Goal: Task Accomplishment & Management: Complete application form

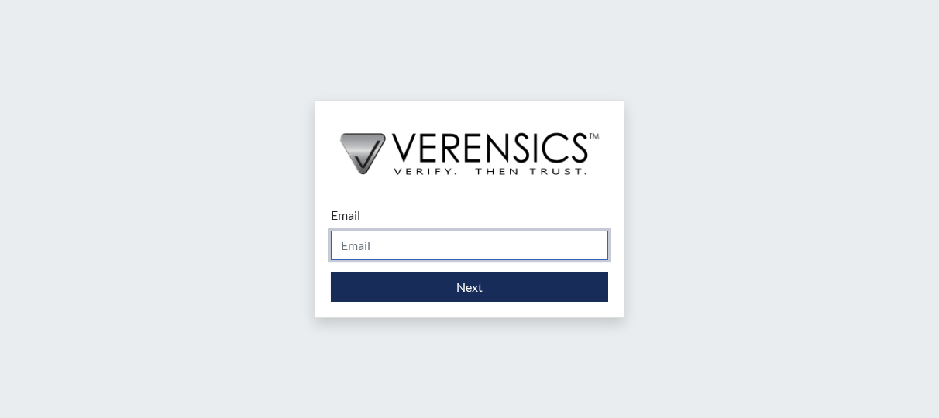
click at [376, 254] on input "Email" at bounding box center [469, 245] width 277 height 29
click at [376, 254] on input "m" at bounding box center [469, 245] width 277 height 29
type input "[PERSON_NAME][EMAIL_ADDRESS][DOMAIN_NAME]"
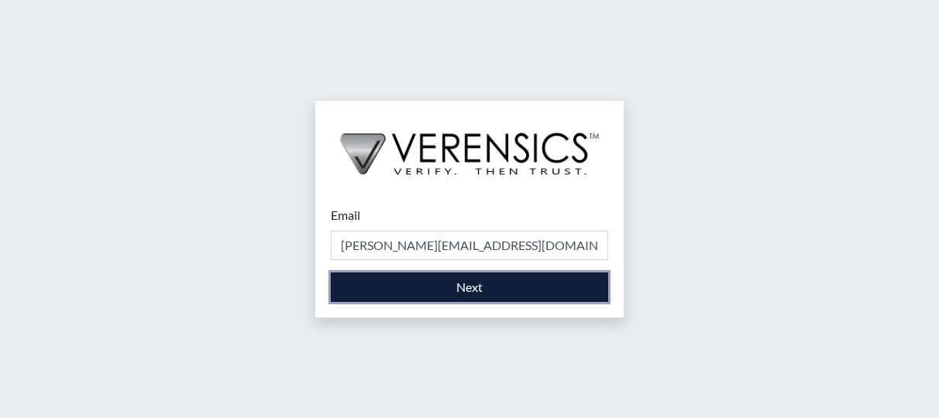
click at [382, 278] on button "Next" at bounding box center [469, 287] width 277 height 29
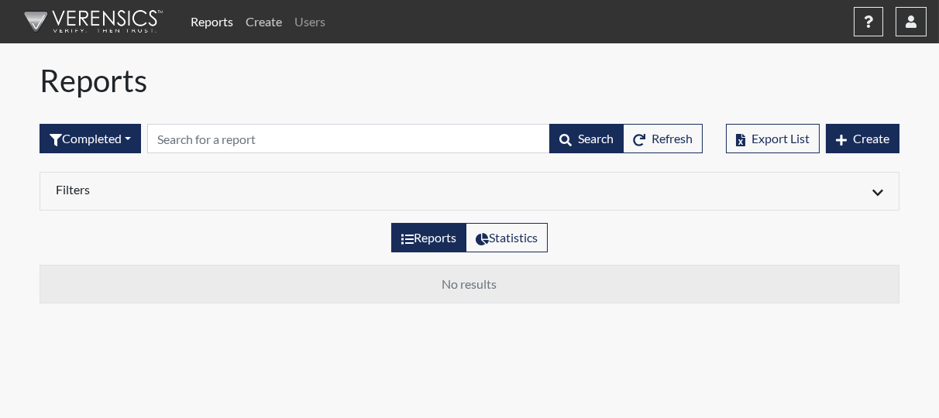
click at [253, 19] on link "Create" at bounding box center [263, 21] width 49 height 31
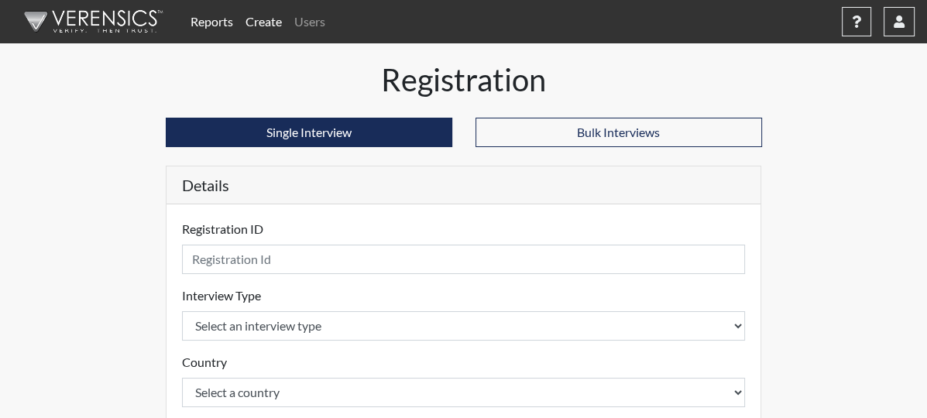
click at [391, 353] on div "Country Select a country [GEOGRAPHIC_DATA] [GEOGRAPHIC_DATA] Please select a co…" at bounding box center [464, 380] width 564 height 54
click at [216, 22] on link "Reports" at bounding box center [211, 21] width 55 height 31
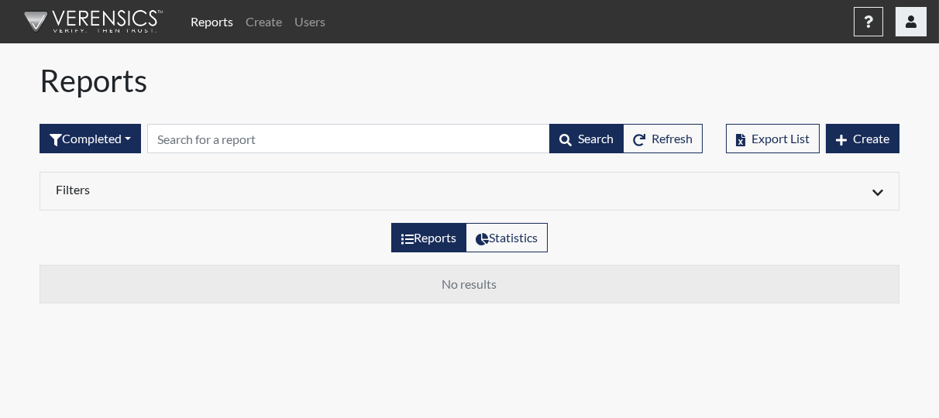
click at [912, 8] on button "button" at bounding box center [910, 21] width 31 height 29
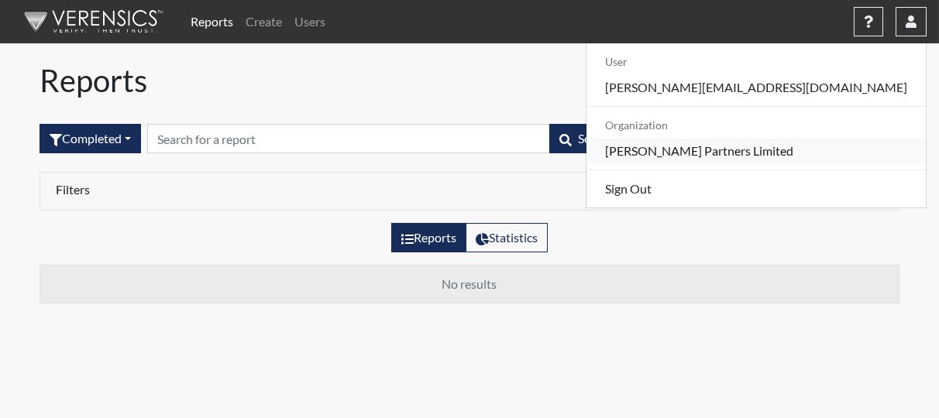
click at [857, 149] on link "[PERSON_NAME] Partners Limited" at bounding box center [755, 151] width 339 height 25
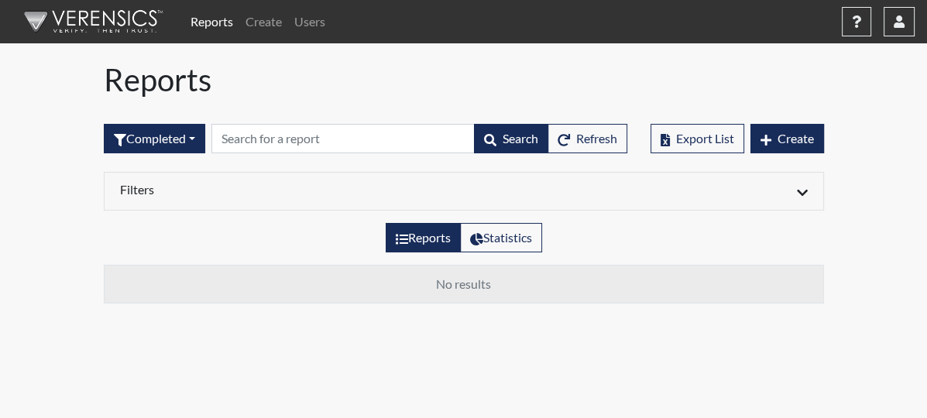
select select "8"
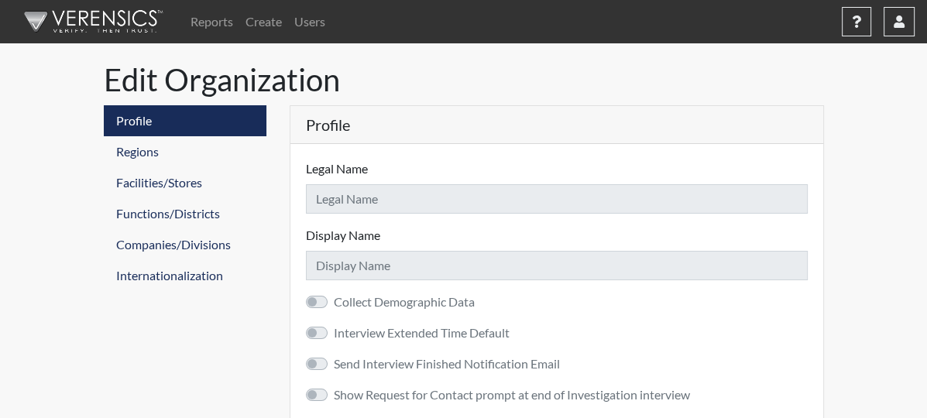
type input "[PERSON_NAME] Partners Limited"
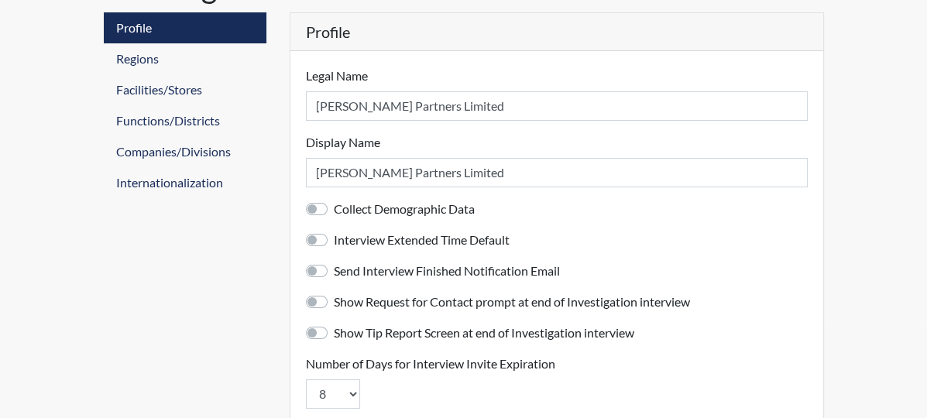
scroll to position [106, 0]
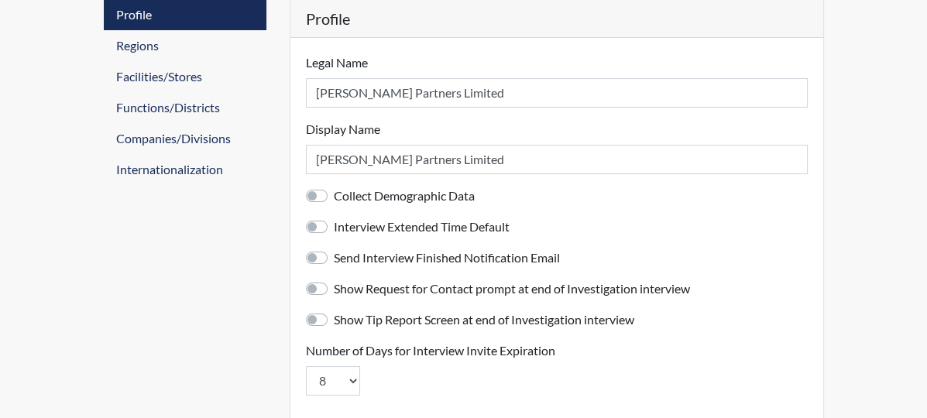
click at [334, 193] on label "Collect Demographic Data" at bounding box center [404, 196] width 141 height 19
click at [306, 193] on input "Collect Demographic Data" at bounding box center [312, 194] width 12 height 15
click at [334, 193] on label "Collect Demographic Data" at bounding box center [404, 196] width 141 height 19
click at [306, 193] on input "Collect Demographic Data" at bounding box center [312, 194] width 12 height 15
checkbox input "false"
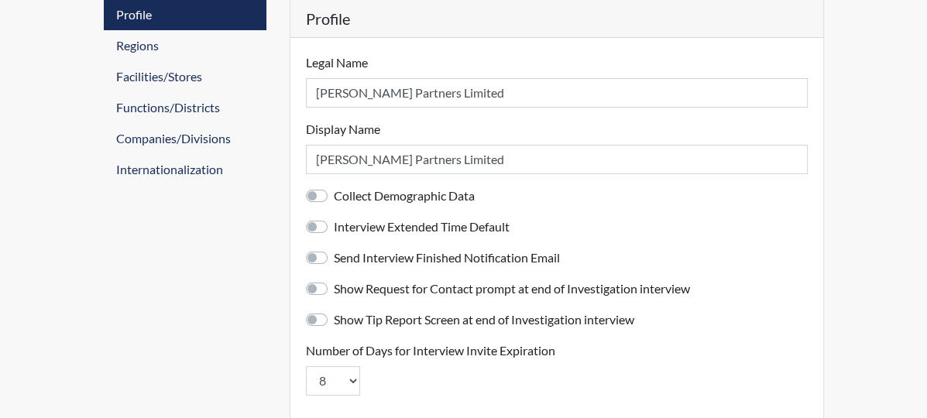
click at [334, 257] on label "Send Interview Finished Notification Email" at bounding box center [447, 258] width 226 height 19
click at [306, 257] on input "Send Interview Finished Notification Email" at bounding box center [312, 256] width 12 height 15
checkbox input "true"
click at [104, 43] on link "Regions" at bounding box center [185, 45] width 163 height 31
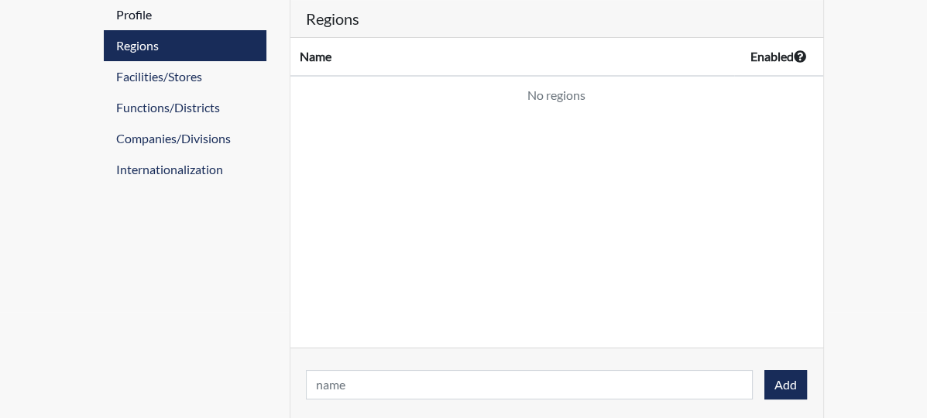
click at [104, 17] on link "Profile" at bounding box center [185, 14] width 163 height 31
select select "8"
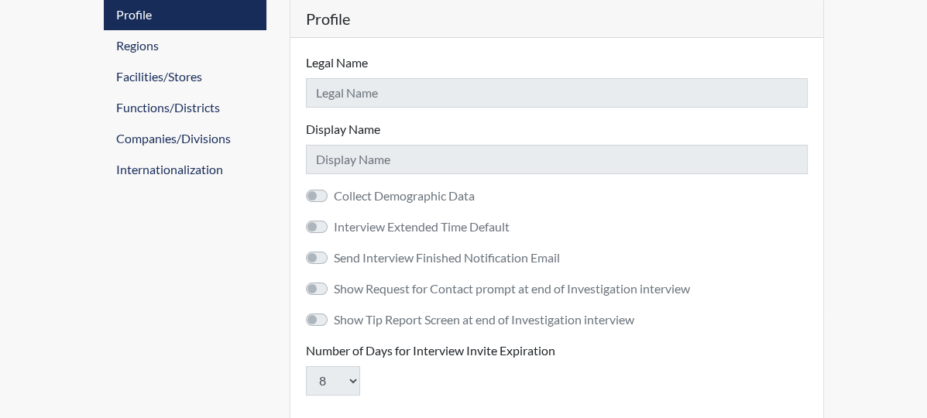
type input "[PERSON_NAME] Partners Limited"
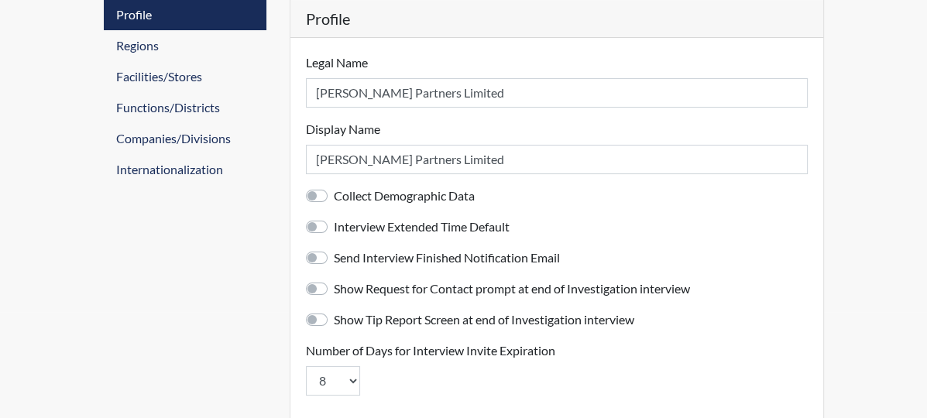
scroll to position [159, 0]
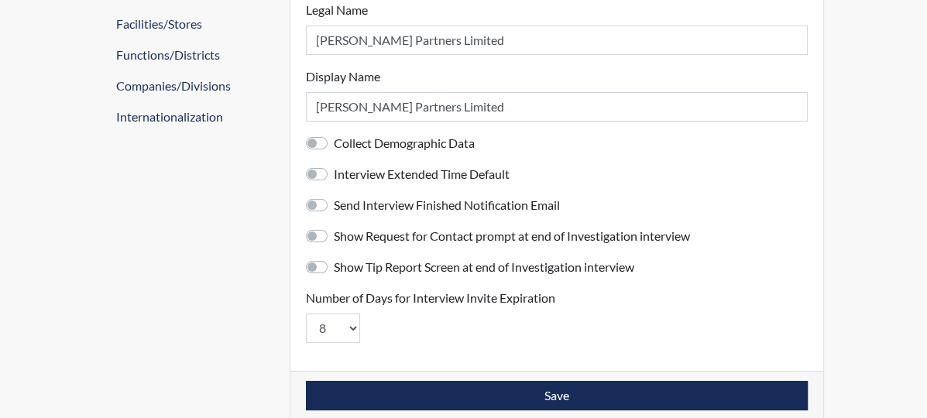
click at [334, 201] on label "Send Interview Finished Notification Email" at bounding box center [447, 205] width 226 height 19
click at [306, 201] on input "Send Interview Finished Notification Email" at bounding box center [312, 203] width 12 height 15
checkbox input "true"
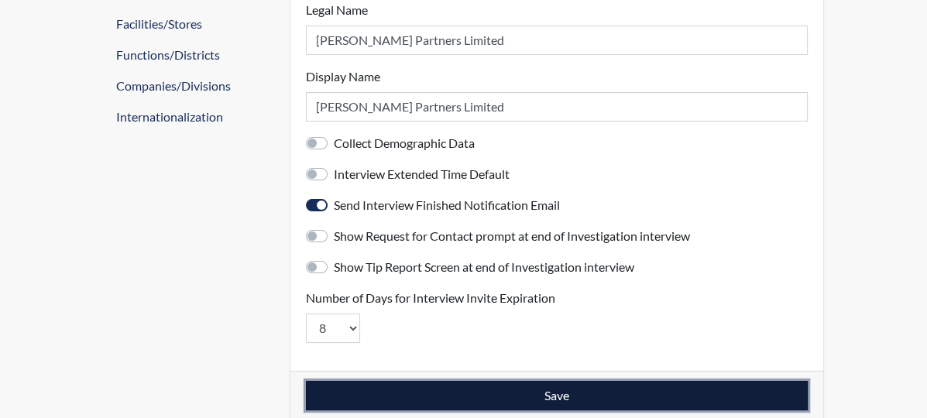
click at [340, 389] on button "Save" at bounding box center [557, 395] width 502 height 29
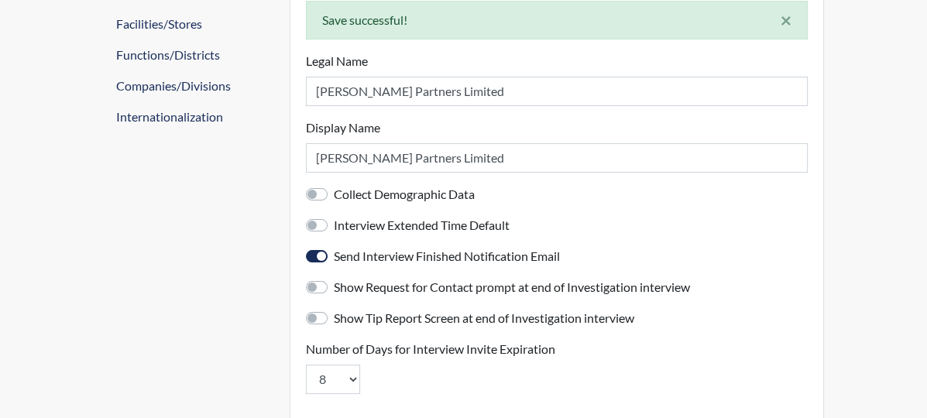
scroll to position [0, 0]
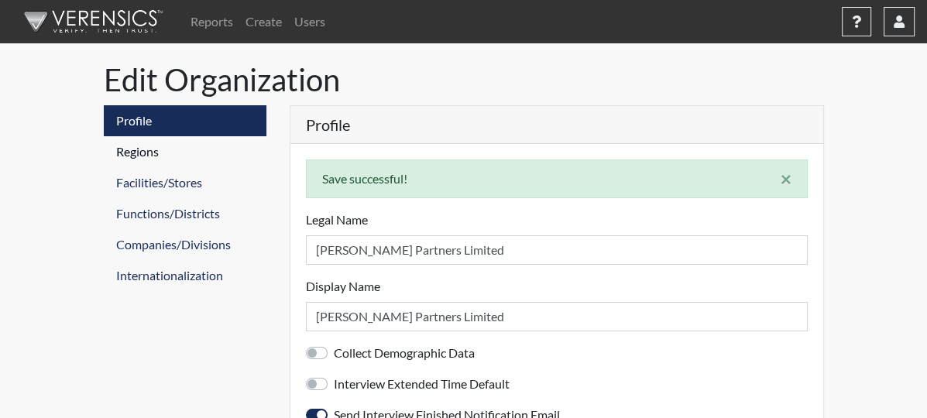
click at [104, 160] on link "Regions" at bounding box center [185, 151] width 163 height 31
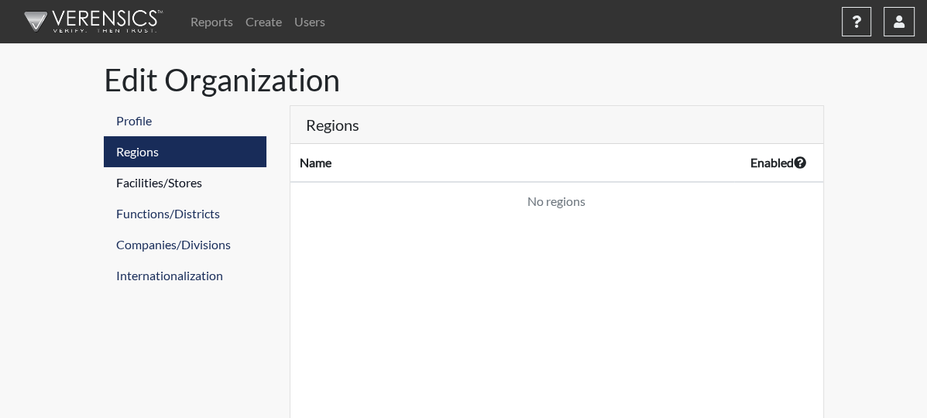
click at [104, 179] on link "Facilities/Stores" at bounding box center [185, 182] width 163 height 31
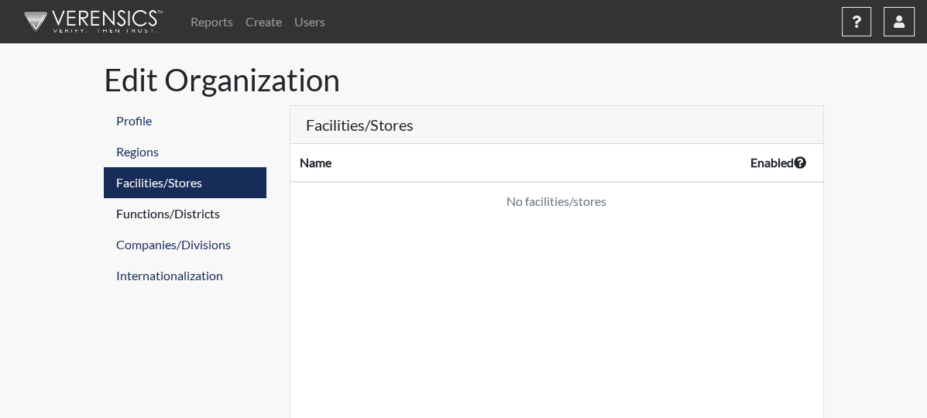
click at [104, 215] on link "Functions/Districts" at bounding box center [185, 213] width 163 height 31
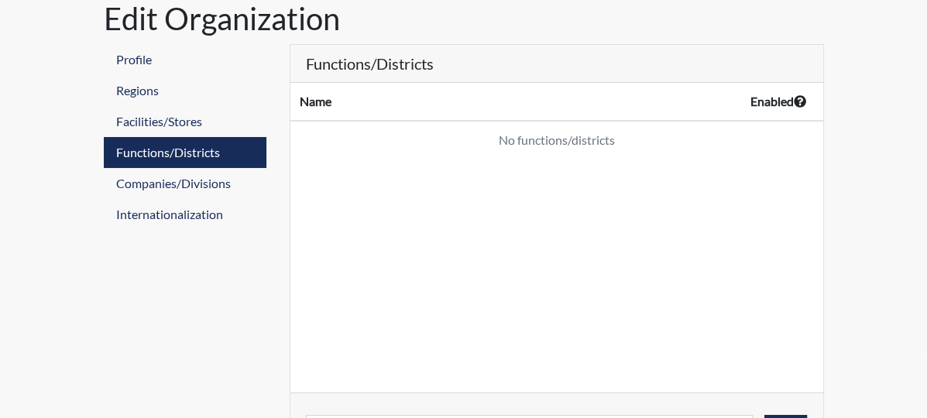
scroll to position [108, 0]
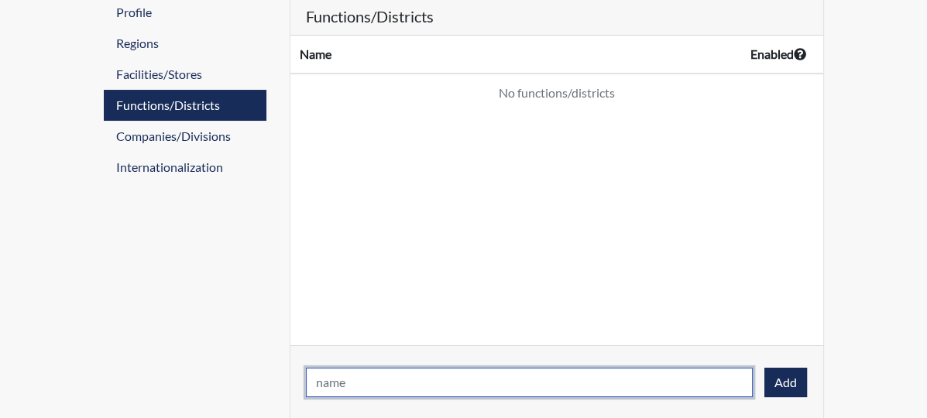
click at [702, 375] on input "text" at bounding box center [529, 382] width 447 height 29
type input "Sales / Business Development"
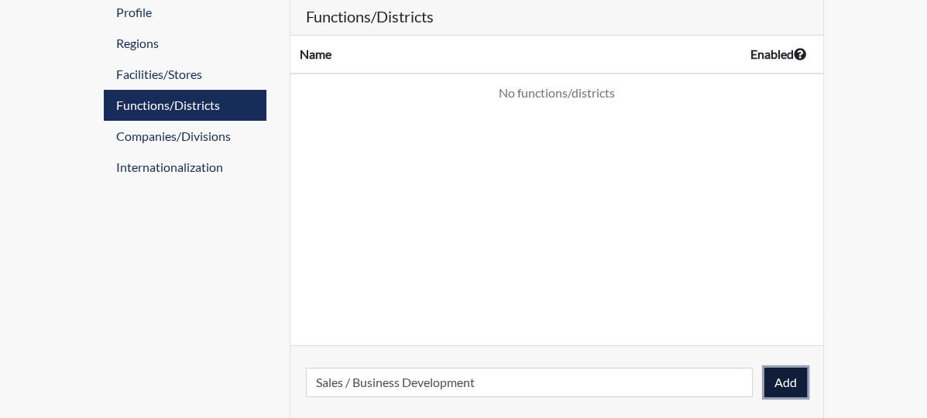
click at [807, 382] on button "Add" at bounding box center [785, 382] width 43 height 29
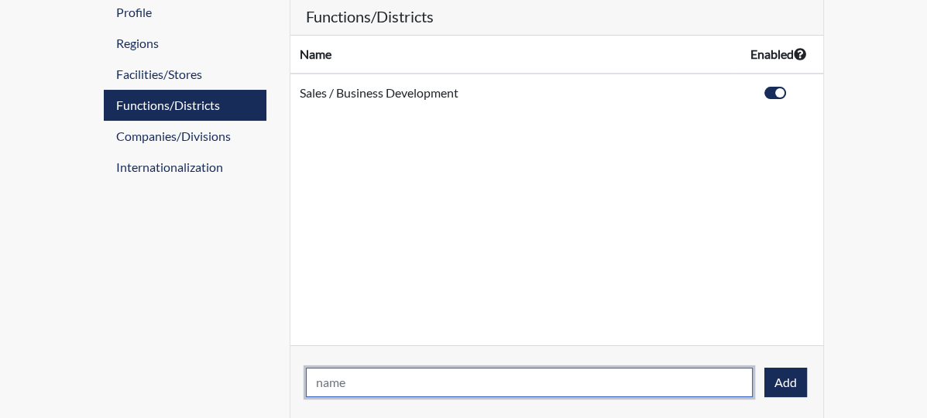
click at [333, 383] on input "text" at bounding box center [529, 382] width 447 height 29
type input "O"
click at [393, 386] on input "Consultant" at bounding box center [529, 382] width 447 height 29
type input "Consultant / Operations"
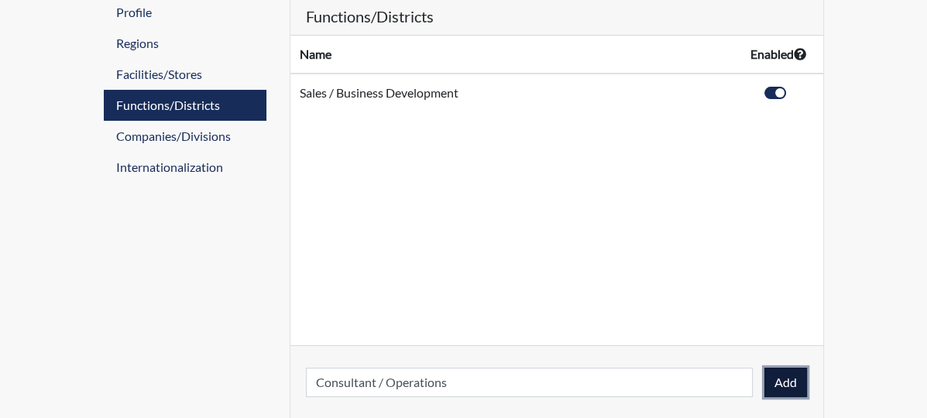
click at [807, 379] on button "Add" at bounding box center [785, 382] width 43 height 29
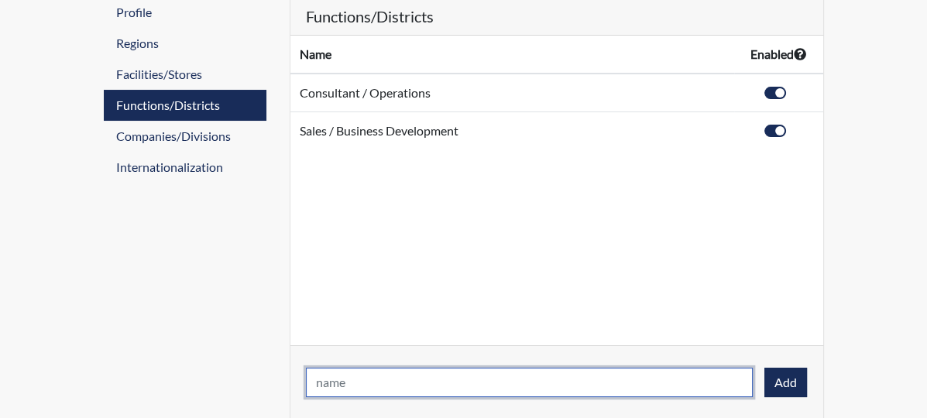
click at [354, 384] on input "text" at bounding box center [529, 382] width 447 height 29
type input "Administrative Support"
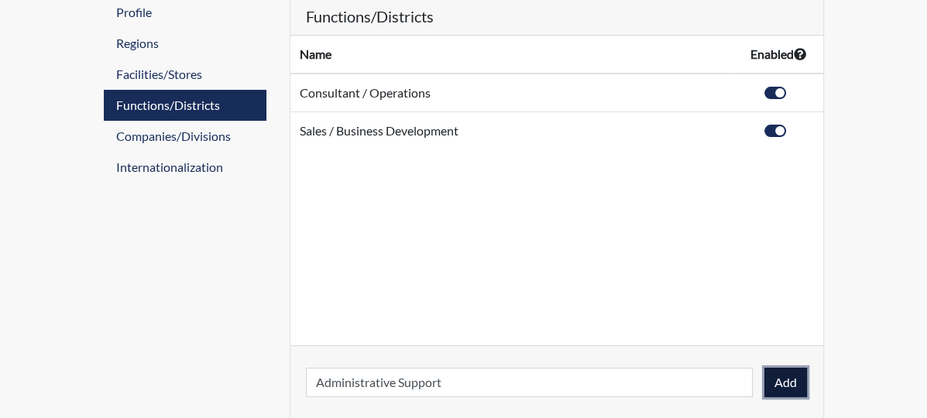
click at [807, 376] on button "Add" at bounding box center [785, 382] width 43 height 29
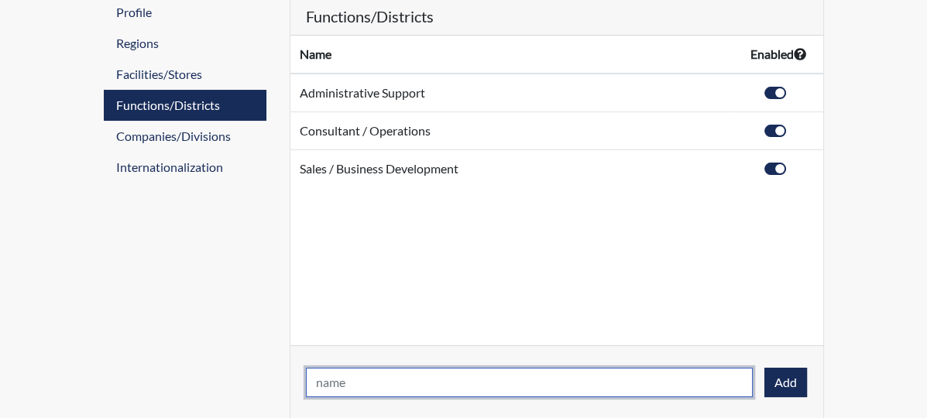
click at [338, 383] on input "text" at bounding box center [529, 382] width 447 height 29
type input "Professional ([PERSON_NAME], CPA)"
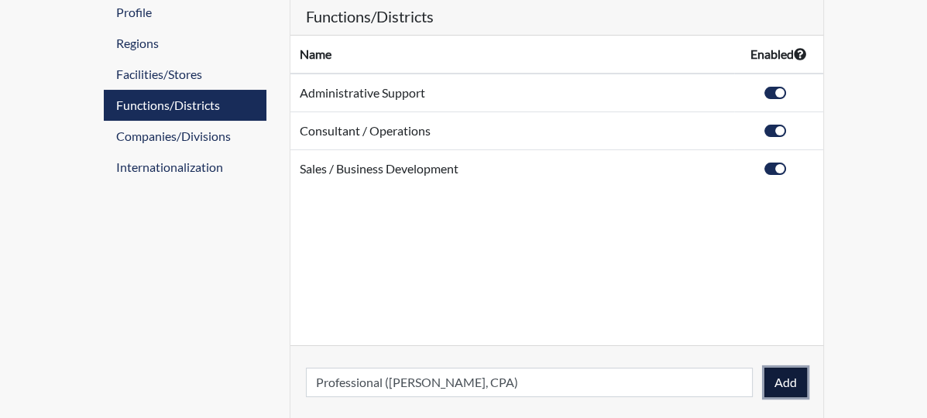
click at [807, 381] on button "Add" at bounding box center [785, 382] width 43 height 29
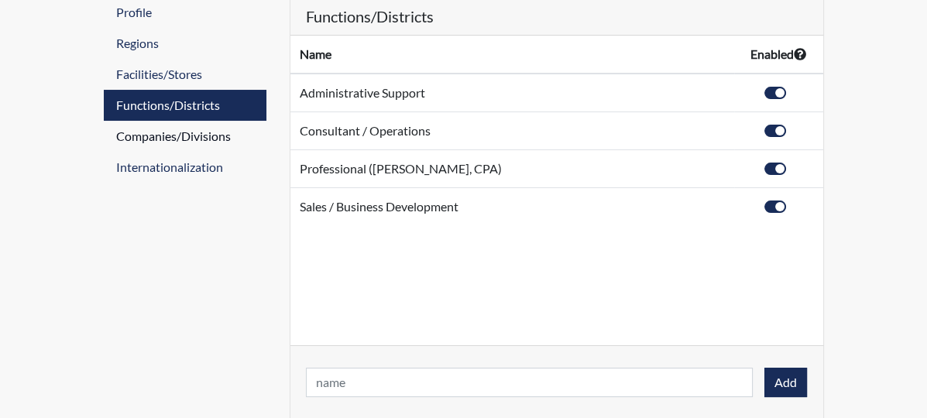
click at [146, 133] on link "Companies/Divisions" at bounding box center [185, 136] width 163 height 31
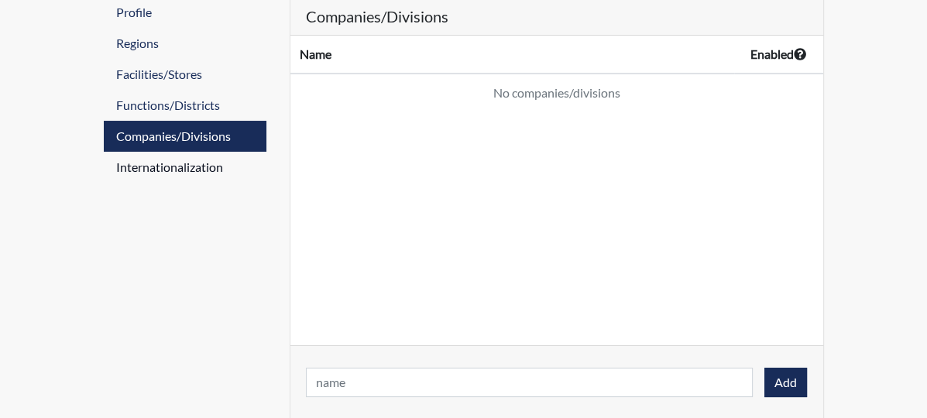
click at [125, 167] on link "Internationalization" at bounding box center [185, 167] width 163 height 31
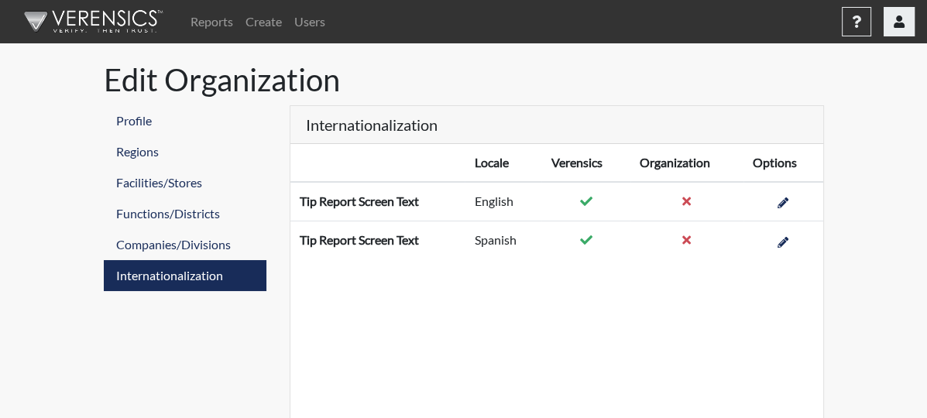
click at [900, 32] on button "button" at bounding box center [899, 21] width 31 height 29
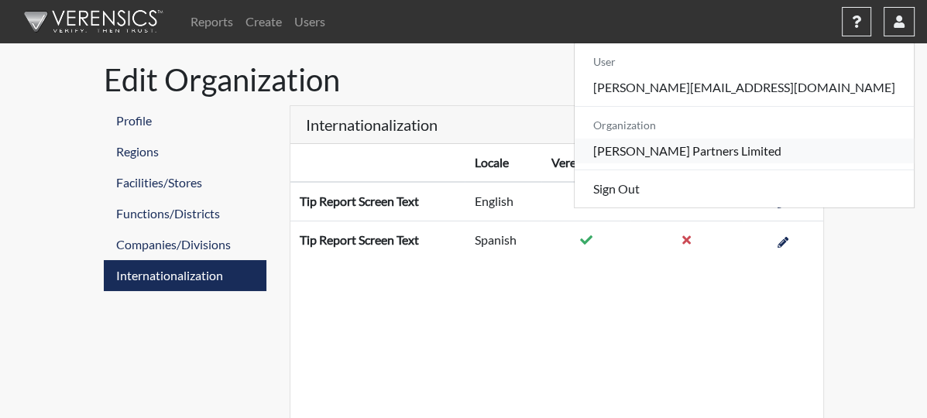
click at [840, 149] on link "[PERSON_NAME] Partners Limited" at bounding box center [744, 151] width 339 height 25
select select "8"
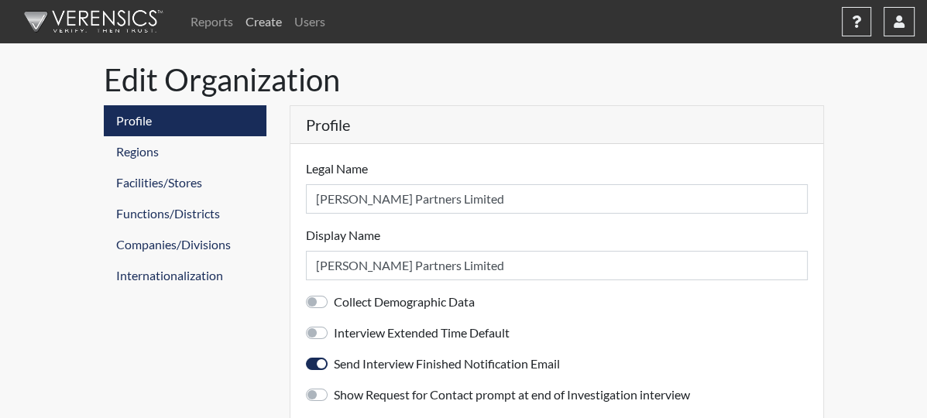
click at [266, 23] on link "Create" at bounding box center [263, 21] width 49 height 31
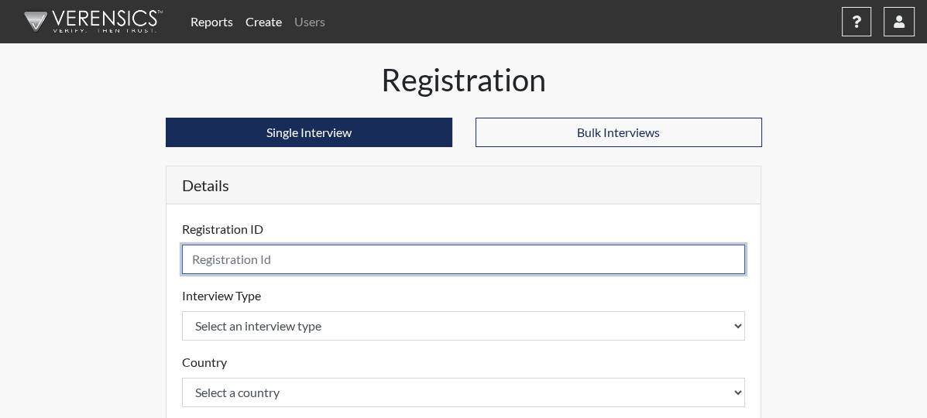
click at [187, 246] on input "text" at bounding box center [464, 259] width 564 height 29
type input "Ungar4783"
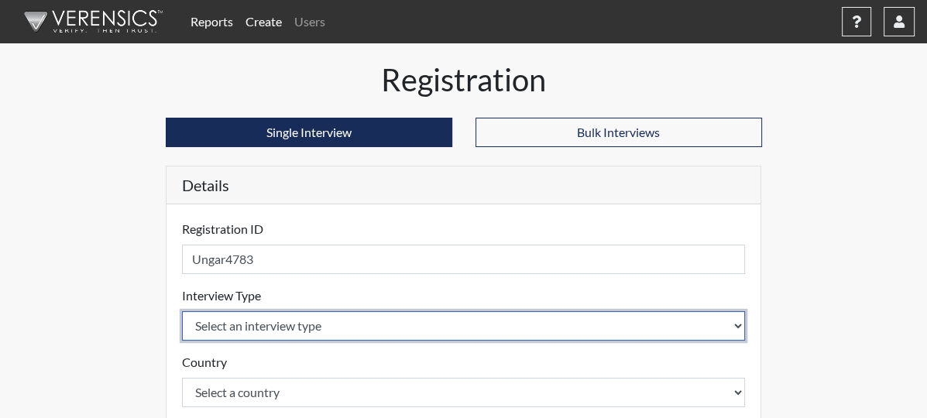
click at [198, 328] on select "Select an interview type Pre-Employment" at bounding box center [464, 325] width 564 height 29
select select "c2470aee-a530-11ea-a930-026c882af335"
click at [182, 311] on select "Select an interview type Pre-Employment" at bounding box center [464, 325] width 564 height 29
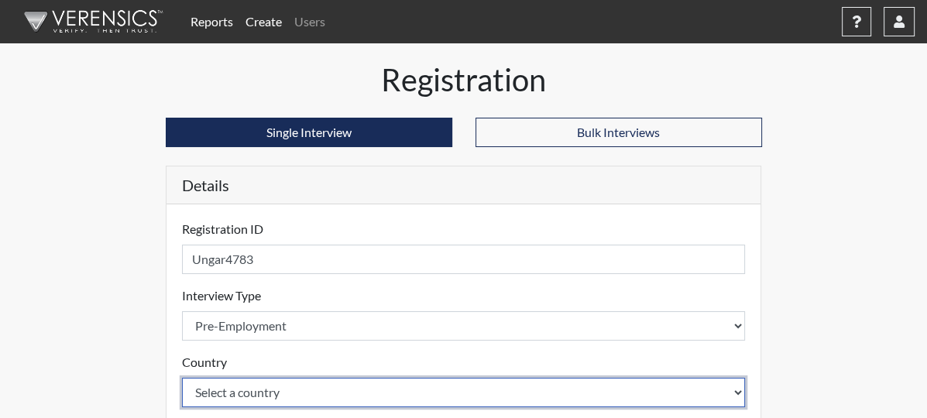
click at [187, 389] on select "Select a country [GEOGRAPHIC_DATA] [GEOGRAPHIC_DATA]" at bounding box center [464, 392] width 564 height 29
select select "united-states-of-[GEOGRAPHIC_DATA]"
click at [182, 378] on select "Select a country [GEOGRAPHIC_DATA] [GEOGRAPHIC_DATA]" at bounding box center [464, 392] width 564 height 29
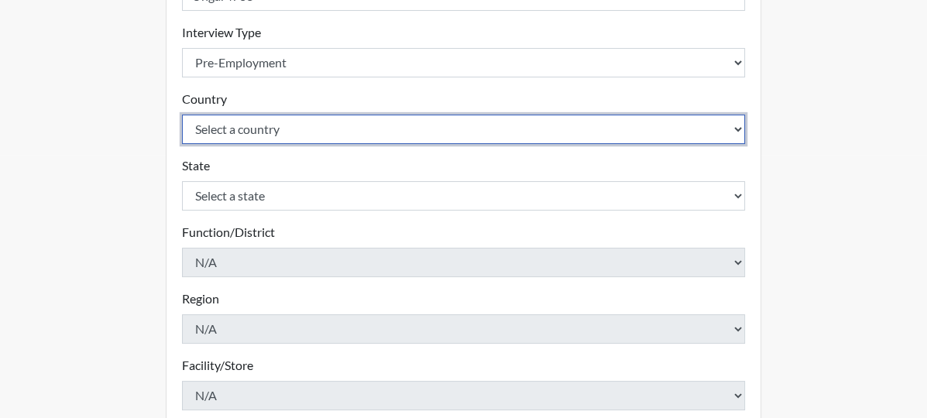
scroll to position [265, 0]
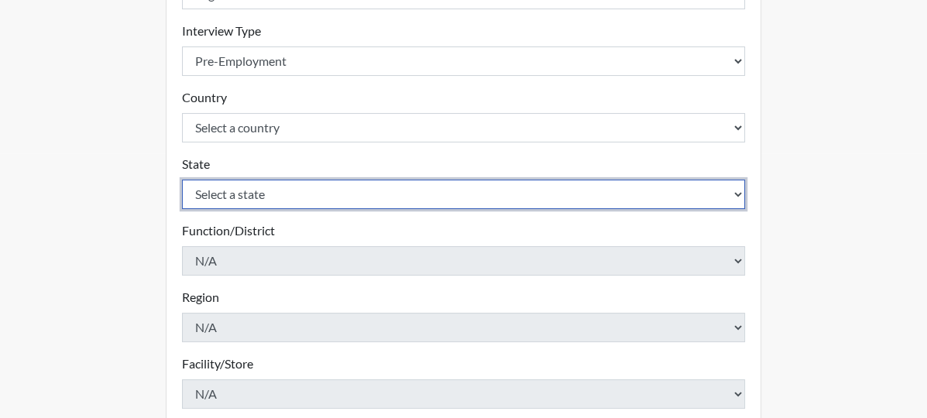
click at [746, 197] on select "Select a state [US_STATE] [US_STATE] [US_STATE] [US_STATE] [US_STATE] [US_STATE…" at bounding box center [464, 194] width 564 height 29
select select "[GEOGRAPHIC_DATA]"
click at [182, 180] on select "Select a state [US_STATE] [US_STATE] [US_STATE] [US_STATE] [US_STATE] [US_STATE…" at bounding box center [464, 194] width 564 height 29
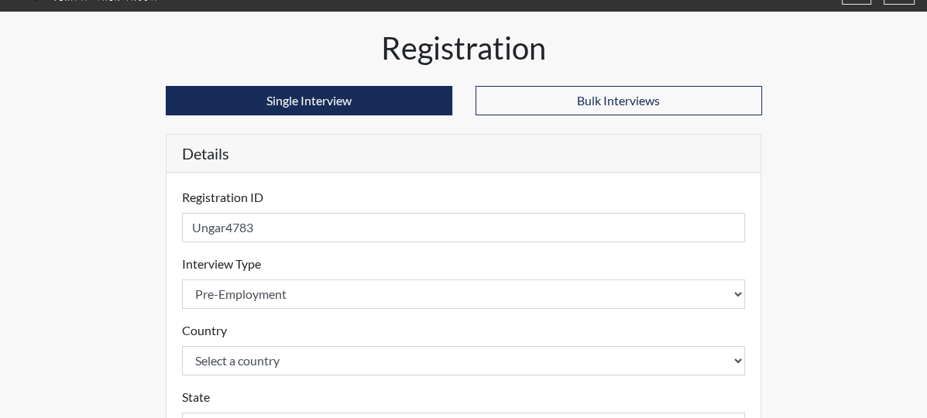
scroll to position [0, 0]
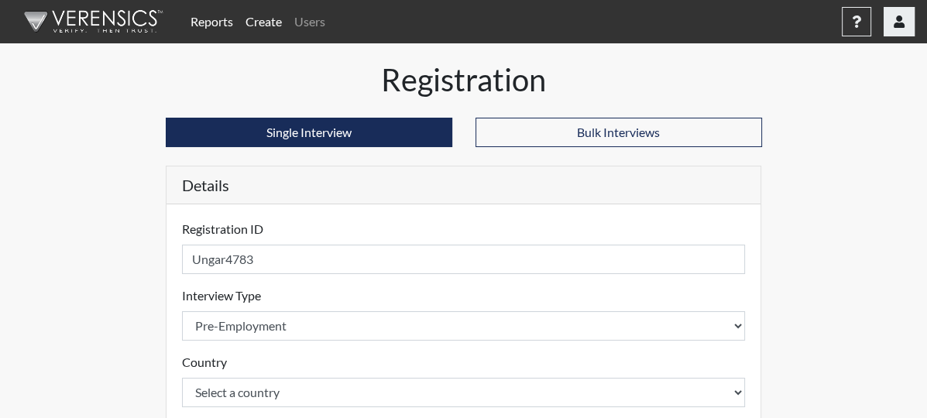
click at [892, 15] on button "button" at bounding box center [899, 21] width 31 height 29
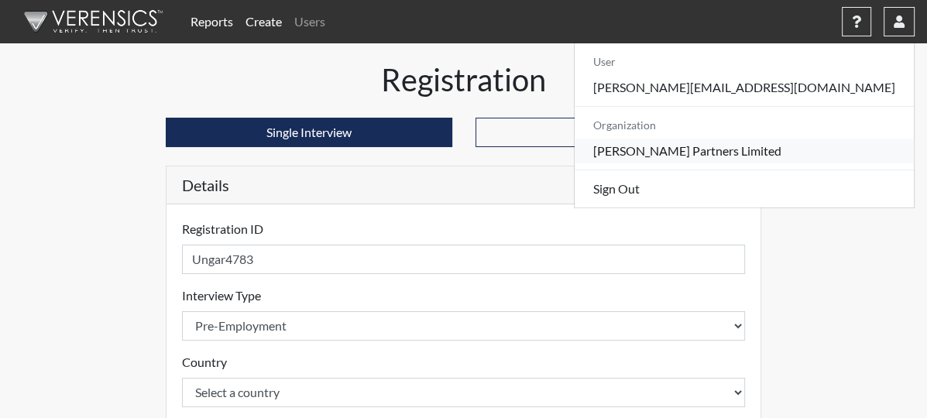
click at [847, 148] on link "[PERSON_NAME] Partners Limited" at bounding box center [744, 151] width 339 height 25
select select "8"
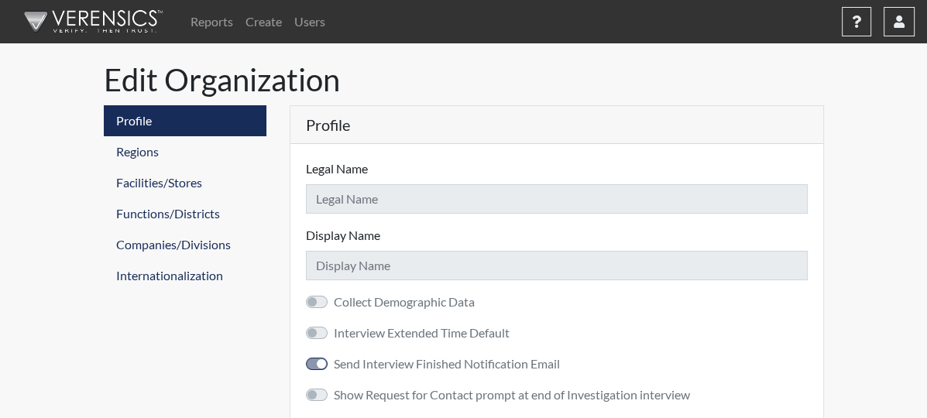
type input "[PERSON_NAME] Partners Limited"
checkbox input "true"
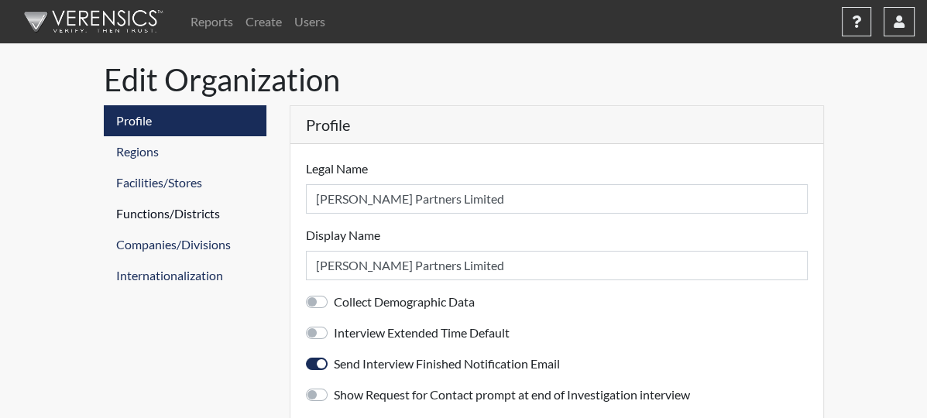
click at [139, 219] on link "Functions/Districts" at bounding box center [185, 213] width 163 height 31
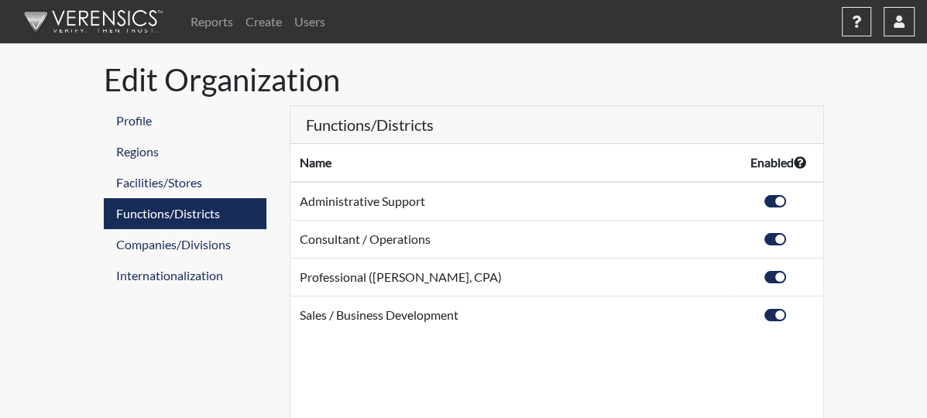
click at [792, 192] on label at bounding box center [792, 192] width 0 height 0
click at [756, 204] on input "checkbox" at bounding box center [750, 199] width 12 height 15
click at [792, 192] on label at bounding box center [792, 192] width 0 height 0
click at [756, 204] on input "checkbox" at bounding box center [750, 199] width 12 height 15
checkbox input "true"
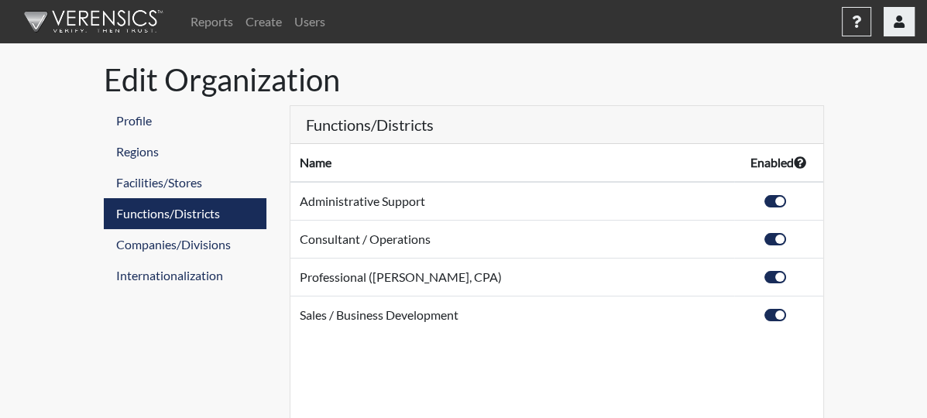
click at [890, 22] on button "button" at bounding box center [899, 21] width 31 height 29
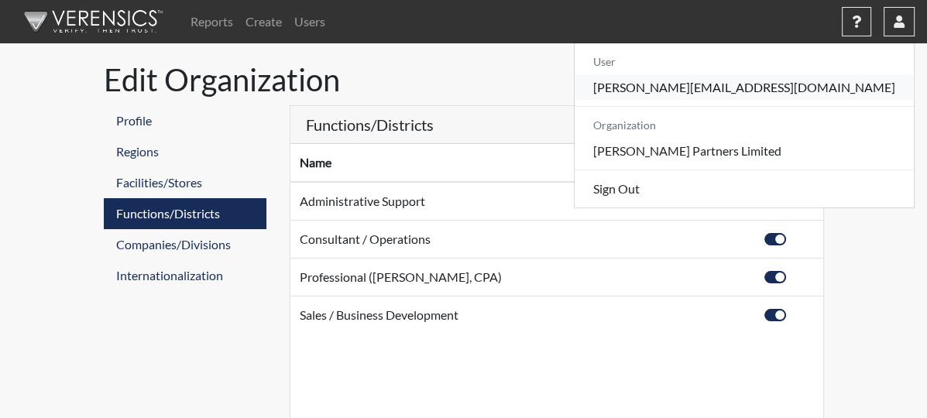
click at [847, 93] on link "[PERSON_NAME][EMAIL_ADDRESS][DOMAIN_NAME]" at bounding box center [744, 87] width 339 height 25
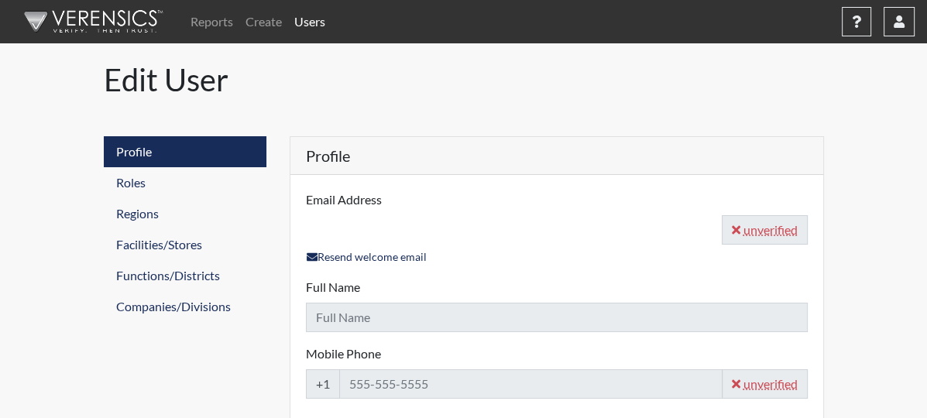
type input "[PERSON_NAME][EMAIL_ADDRESS][DOMAIN_NAME]"
type input "[PERSON_NAME]"
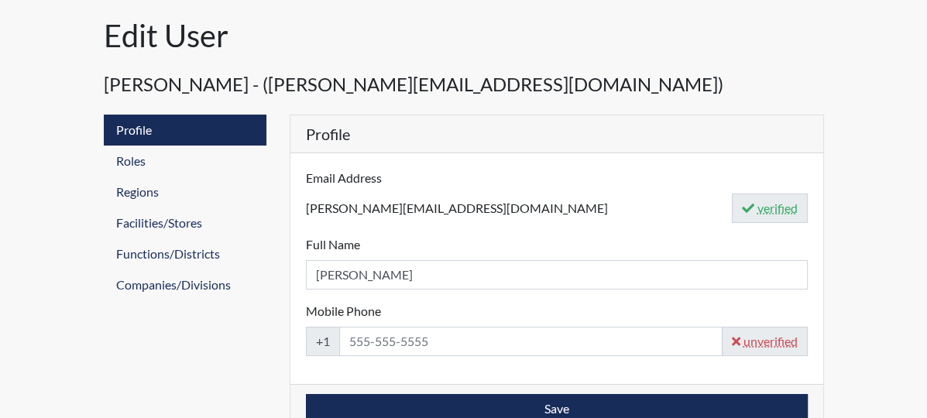
scroll to position [57, 0]
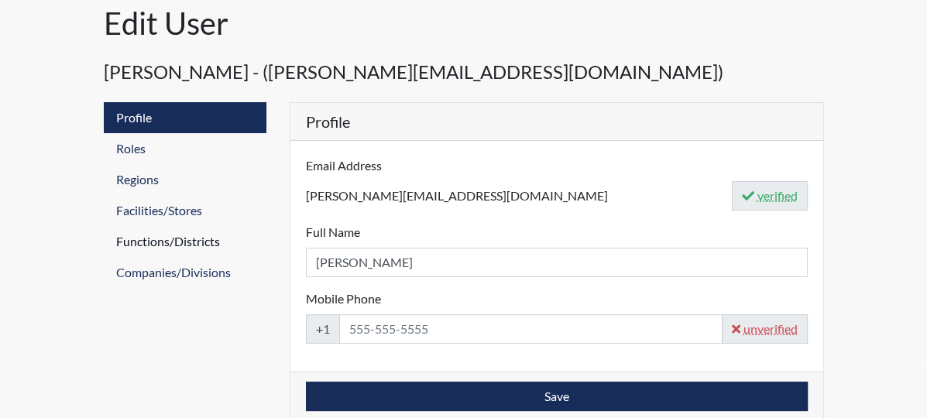
click at [128, 244] on link "Functions/Districts" at bounding box center [185, 241] width 163 height 31
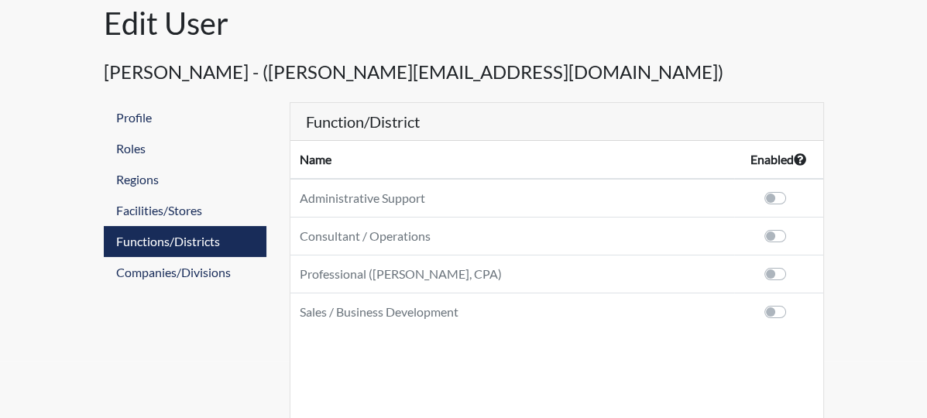
click at [792, 189] on label at bounding box center [792, 189] width 0 height 0
click at [756, 195] on input "checkbox" at bounding box center [750, 196] width 12 height 15
checkbox input "true"
click at [792, 227] on label at bounding box center [792, 227] width 0 height 0
click at [756, 235] on input "checkbox" at bounding box center [750, 234] width 12 height 15
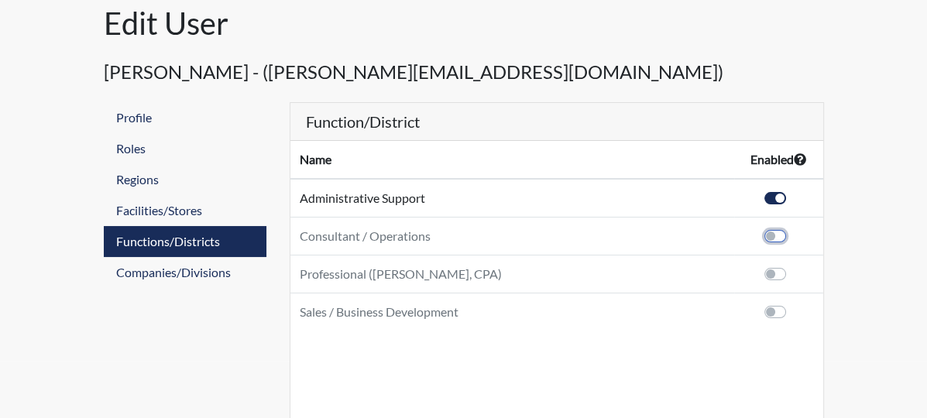
checkbox input "true"
click at [792, 265] on label at bounding box center [792, 265] width 0 height 0
click at [756, 275] on input "checkbox" at bounding box center [750, 272] width 12 height 15
checkbox input "true"
click at [792, 303] on label at bounding box center [792, 303] width 0 height 0
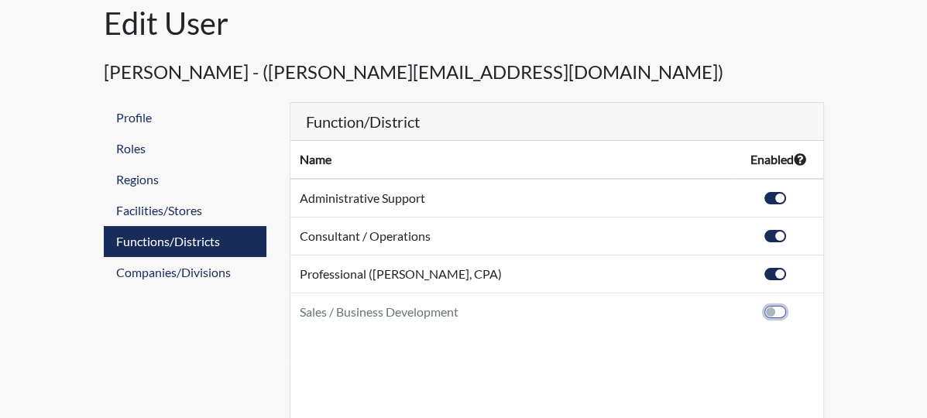
click at [756, 307] on input "checkbox" at bounding box center [750, 310] width 12 height 15
checkbox input "true"
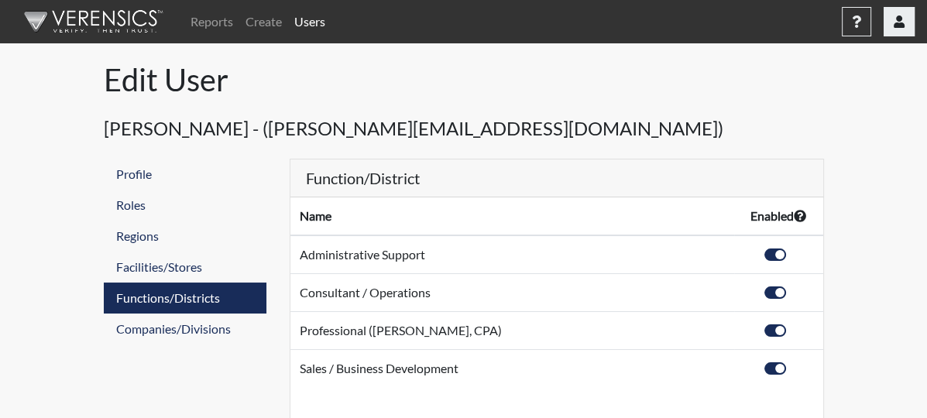
click at [898, 22] on icon "button" at bounding box center [899, 21] width 11 height 12
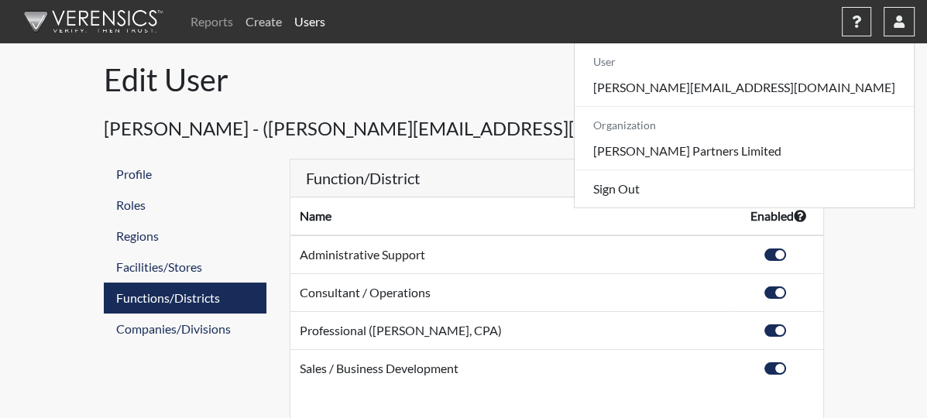
click at [263, 17] on link "Create" at bounding box center [263, 21] width 49 height 31
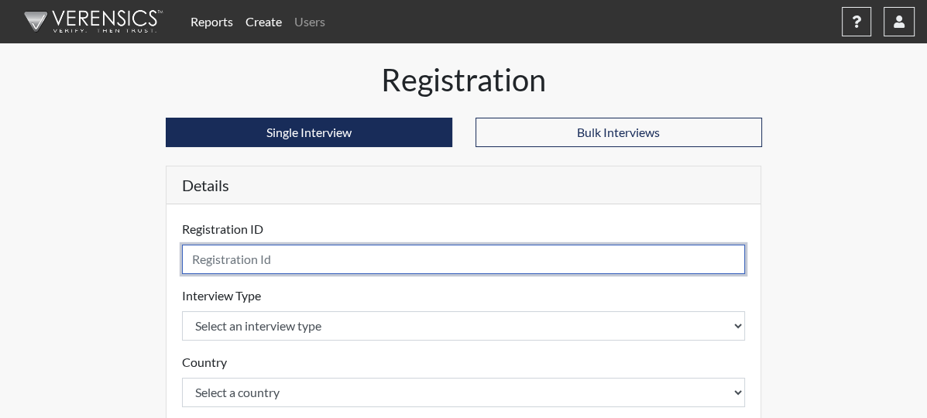
click at [223, 262] on input "text" at bounding box center [464, 259] width 564 height 29
click at [223, 262] on input "U" at bounding box center [464, 259] width 564 height 29
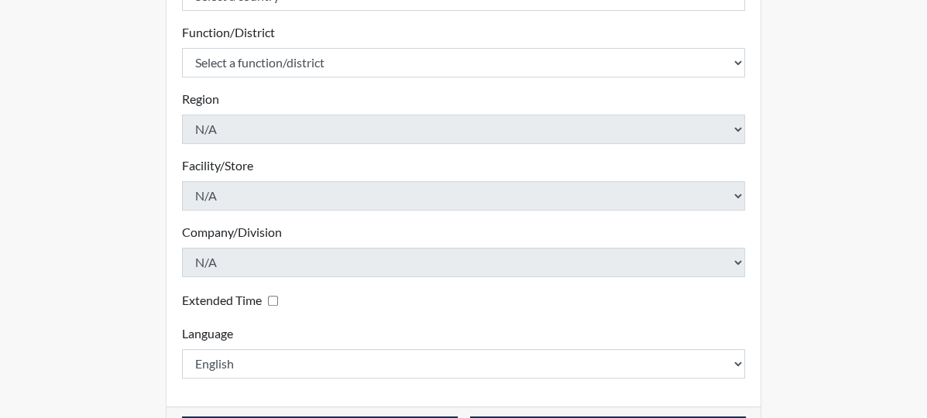
scroll to position [410, 0]
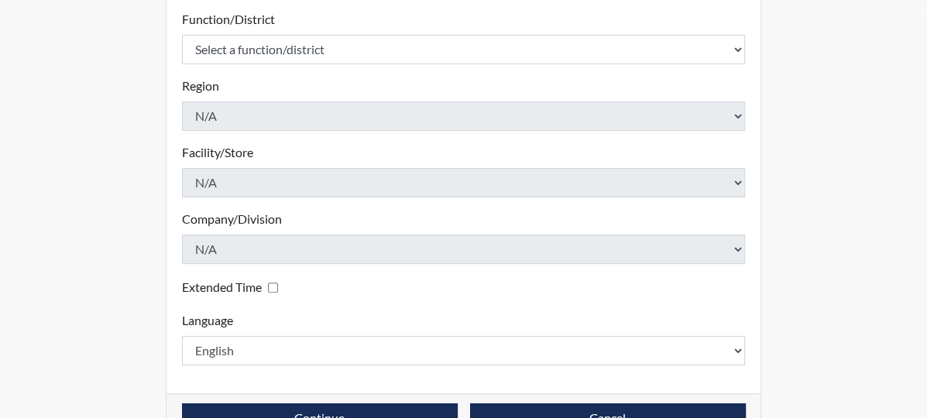
type input "Unga"
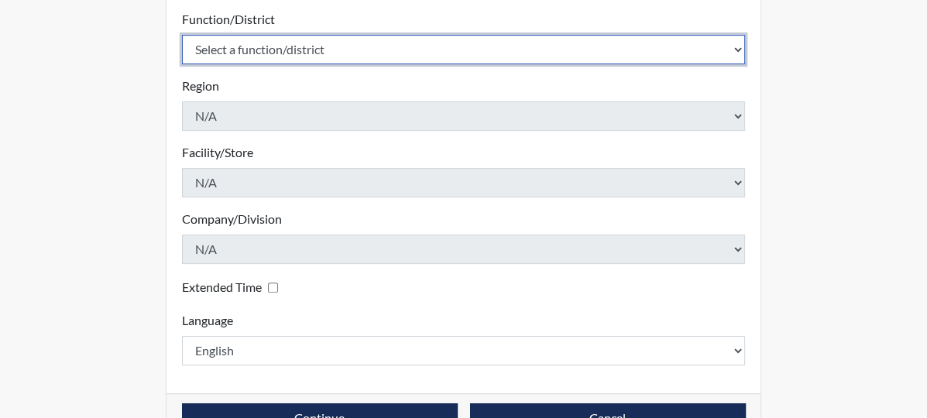
click at [746, 50] on select "Select a function/district Administrative Support Consultant / Operations Profe…" at bounding box center [464, 49] width 564 height 29
select select "7a537810-4314-46eb-8ed0-bc5f3f0d908e"
click at [182, 35] on select "Select a function/district Administrative Support Consultant / Operations Profe…" at bounding box center [464, 49] width 564 height 29
click at [746, 46] on select "Select a function/district Administrative Support Consultant / Operations Profe…" at bounding box center [464, 49] width 564 height 29
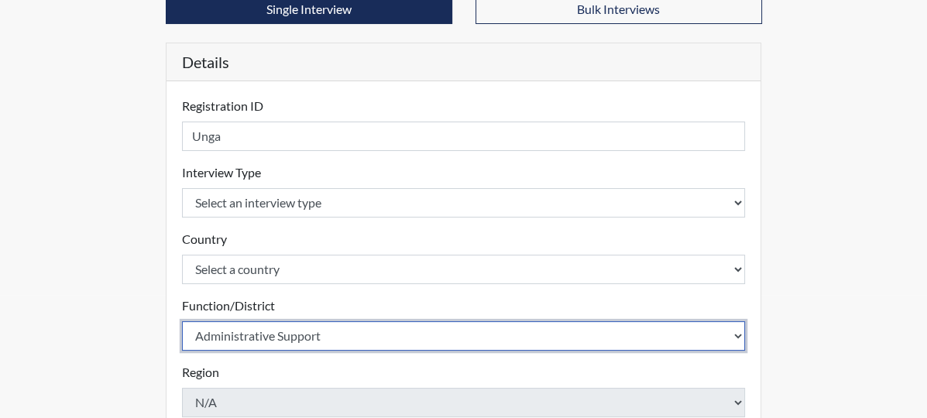
scroll to position [74, 0]
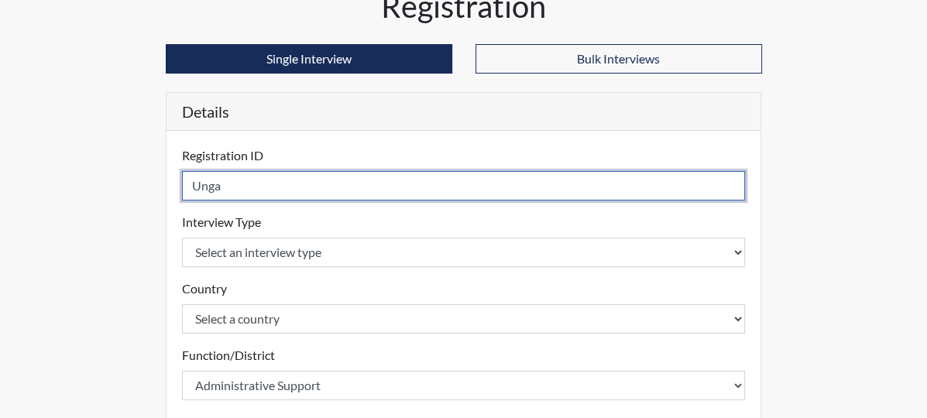
click at [182, 186] on input "Unga" at bounding box center [464, 185] width 564 height 29
type input "Ungar4783"
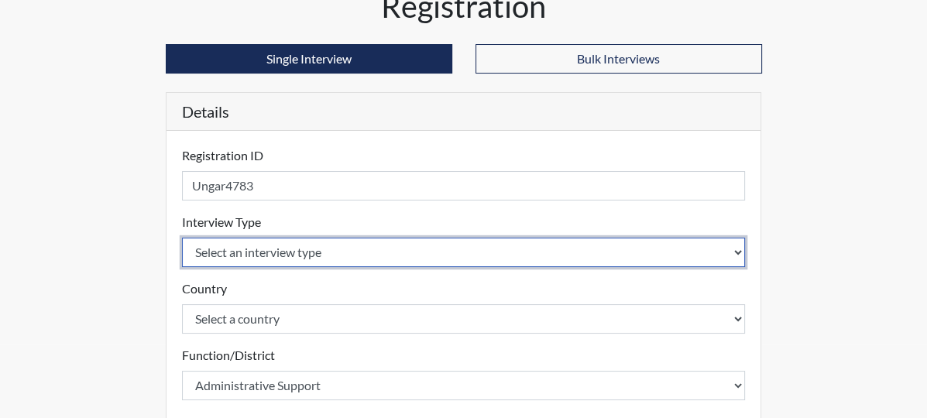
click at [281, 255] on select "Select an interview type Pre-Employment" at bounding box center [464, 252] width 564 height 29
select select "c2470aee-a530-11ea-a930-026c882af335"
click at [182, 238] on select "Select an interview type Pre-Employment" at bounding box center [464, 252] width 564 height 29
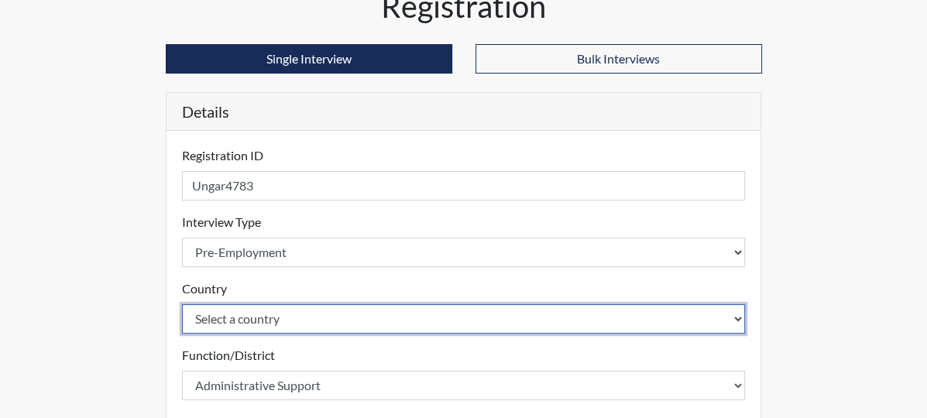
click at [229, 321] on select "Select a country [GEOGRAPHIC_DATA] [GEOGRAPHIC_DATA]" at bounding box center [464, 318] width 564 height 29
select select "united-states-of-[GEOGRAPHIC_DATA]"
click at [182, 304] on select "Select a country [GEOGRAPHIC_DATA] [GEOGRAPHIC_DATA]" at bounding box center [464, 318] width 564 height 29
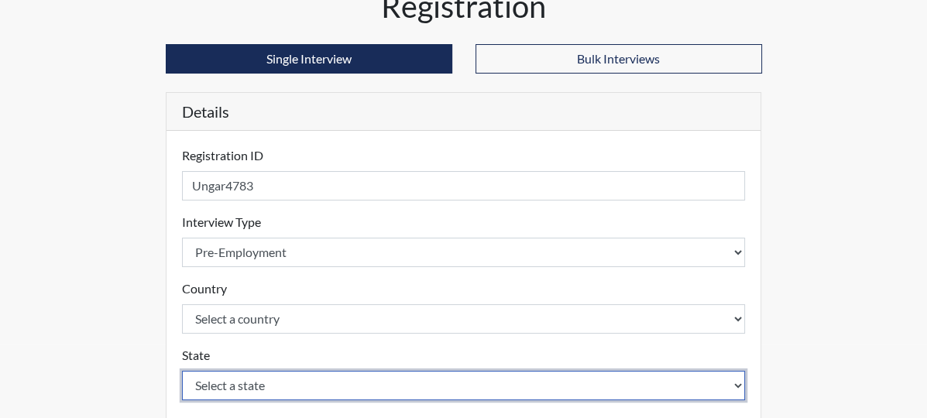
click at [193, 383] on select "Select a state [US_STATE] [US_STATE] [US_STATE] [US_STATE] [US_STATE] [US_STATE…" at bounding box center [464, 385] width 564 height 29
select select "[GEOGRAPHIC_DATA]"
click at [182, 371] on select "Select a state [US_STATE] [US_STATE] [US_STATE] [US_STATE] [US_STATE] [US_STATE…" at bounding box center [464, 385] width 564 height 29
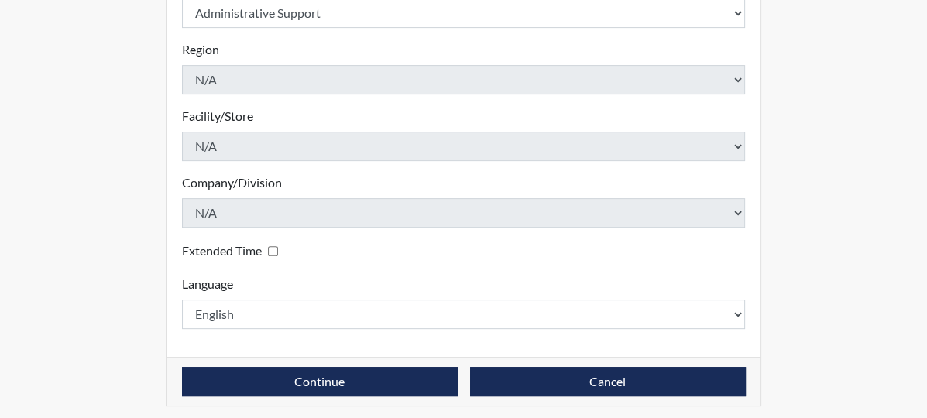
scroll to position [517, 0]
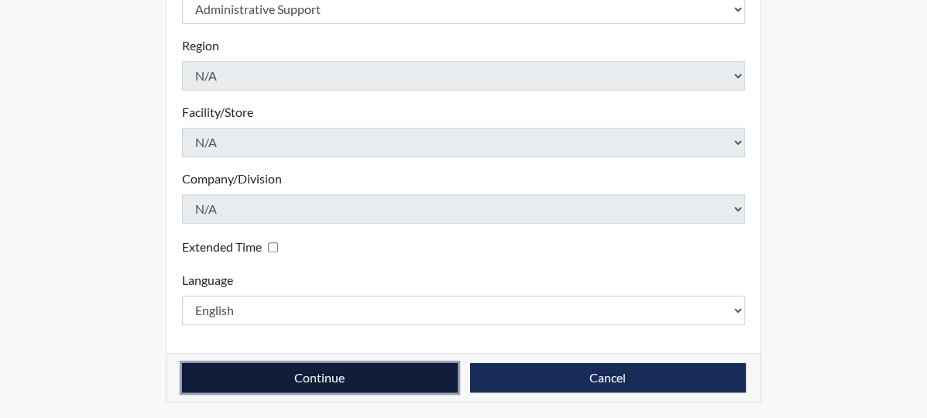
click at [382, 369] on button "Continue" at bounding box center [320, 377] width 276 height 29
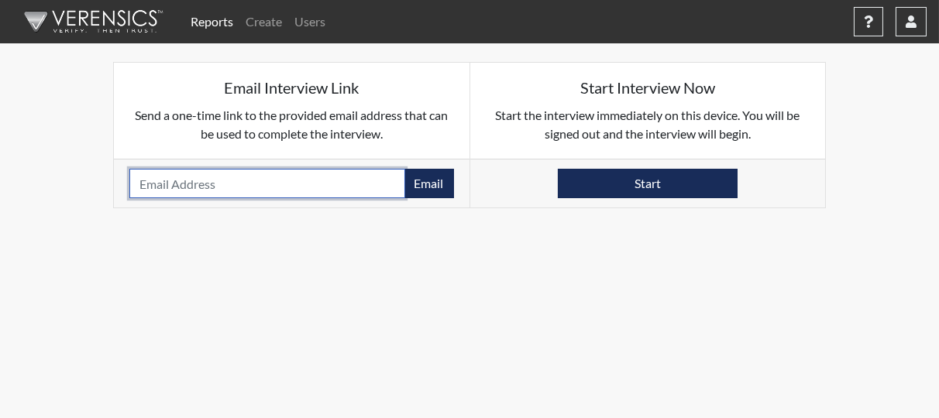
click at [280, 182] on input "email" at bounding box center [267, 183] width 276 height 29
type input "[EMAIL_ADDRESS][DOMAIN_NAME]"
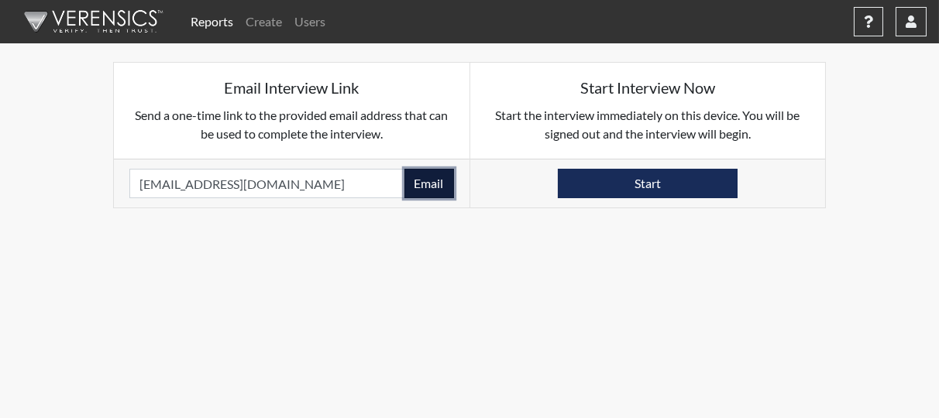
click at [429, 185] on button "Email" at bounding box center [429, 183] width 50 height 29
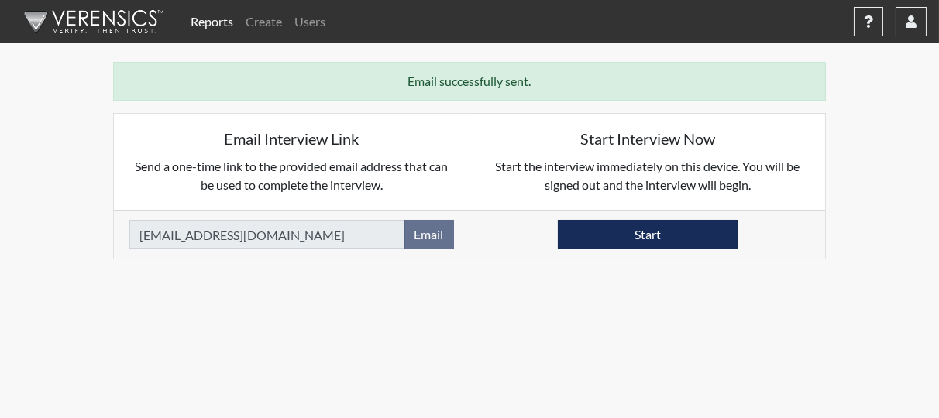
click at [208, 16] on link "Reports" at bounding box center [211, 21] width 55 height 31
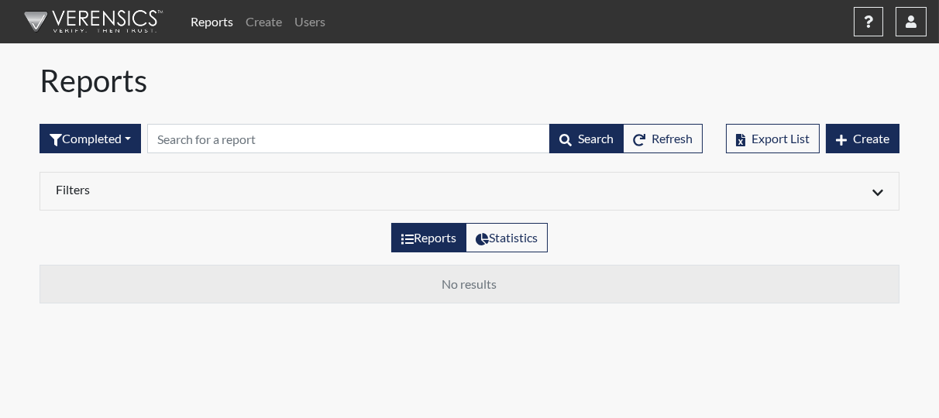
click at [129, 155] on div "Completed All Created Sent by email In Progress Declined Completed Search Refre…" at bounding box center [370, 138] width 663 height 67
click at [130, 141] on button "Completed" at bounding box center [89, 138] width 101 height 29
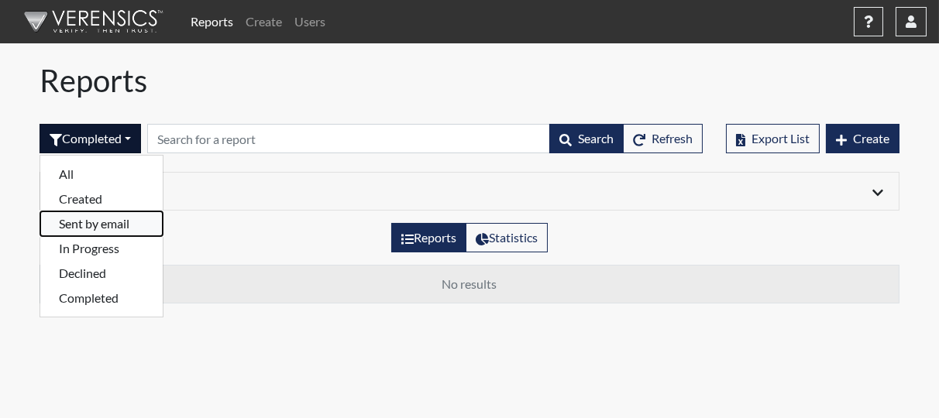
click at [112, 224] on button "Sent by email" at bounding box center [101, 223] width 122 height 25
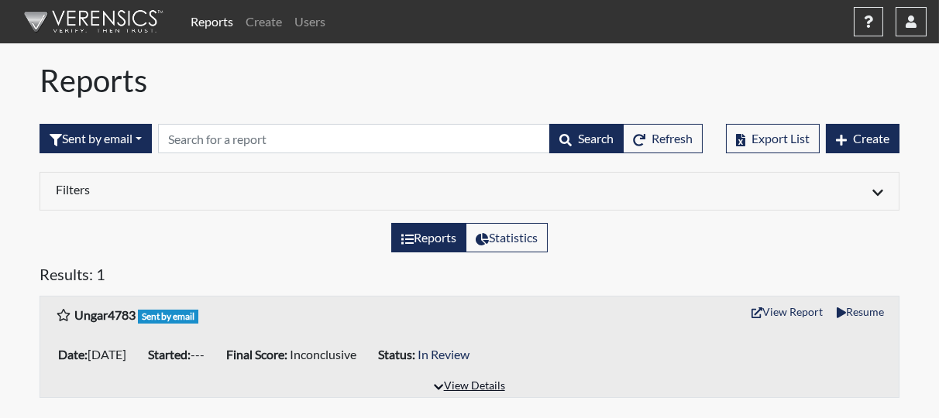
click at [434, 383] on icon "button" at bounding box center [438, 387] width 9 height 11
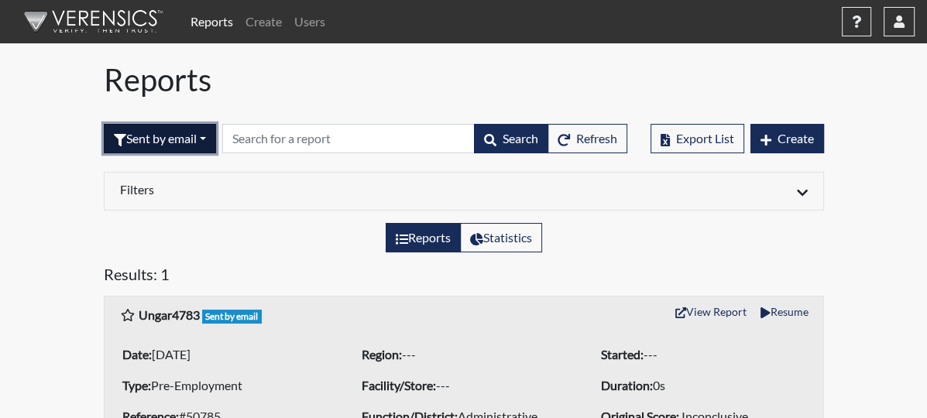
click at [129, 146] on button "Sent by email" at bounding box center [160, 138] width 112 height 29
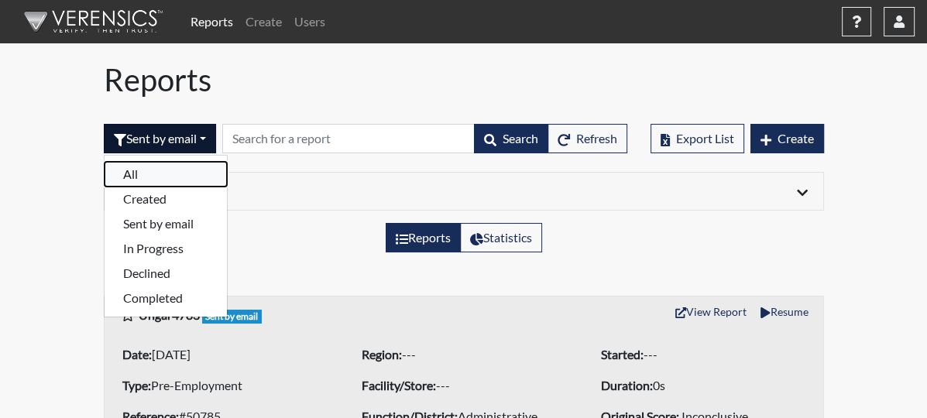
click at [105, 173] on button "All" at bounding box center [166, 174] width 122 height 25
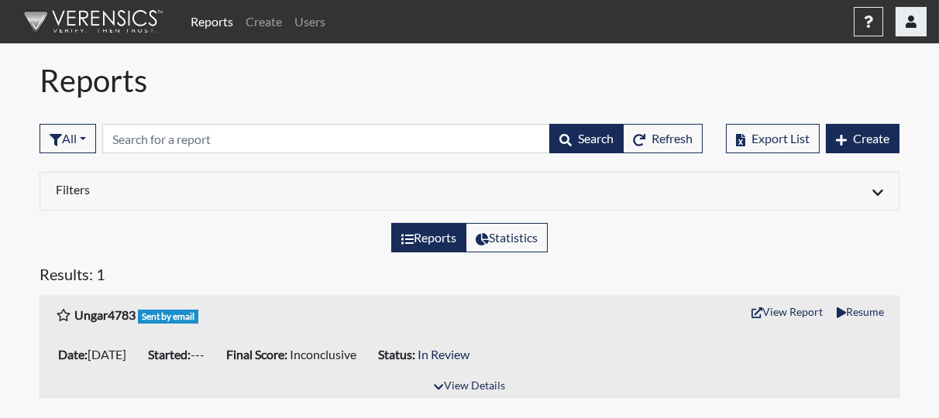
click at [905, 14] on button "button" at bounding box center [910, 21] width 31 height 29
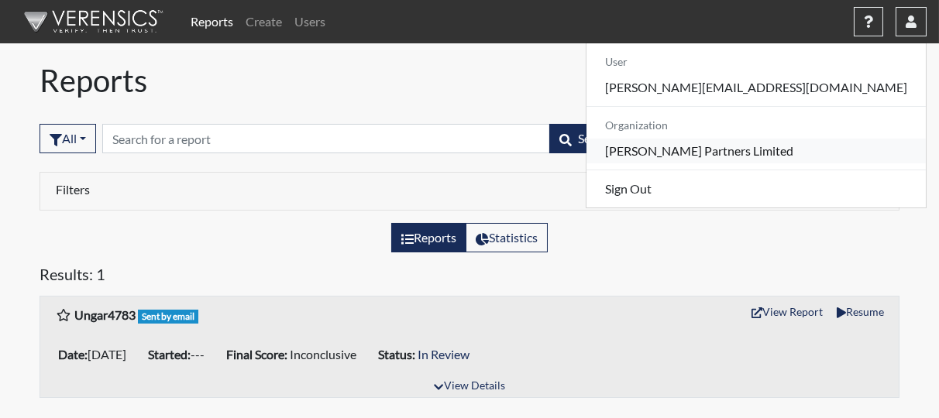
click at [838, 153] on link "[PERSON_NAME] Partners Limited" at bounding box center [755, 151] width 339 height 25
select select "8"
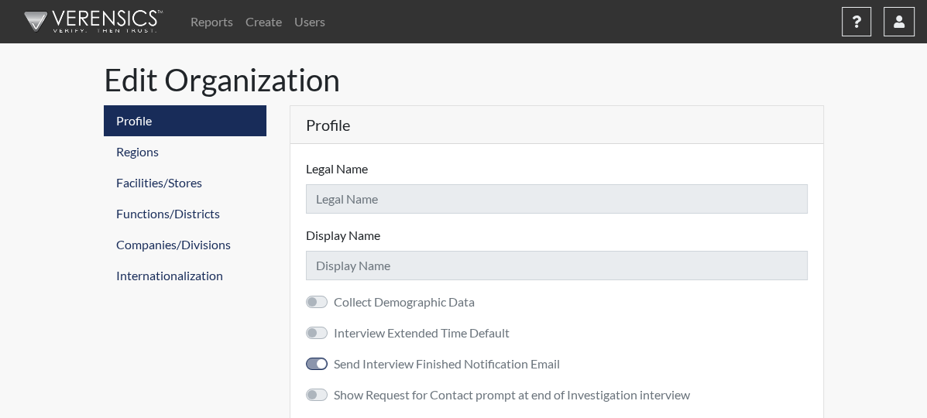
type input "[PERSON_NAME] Partners Limited"
checkbox input "true"
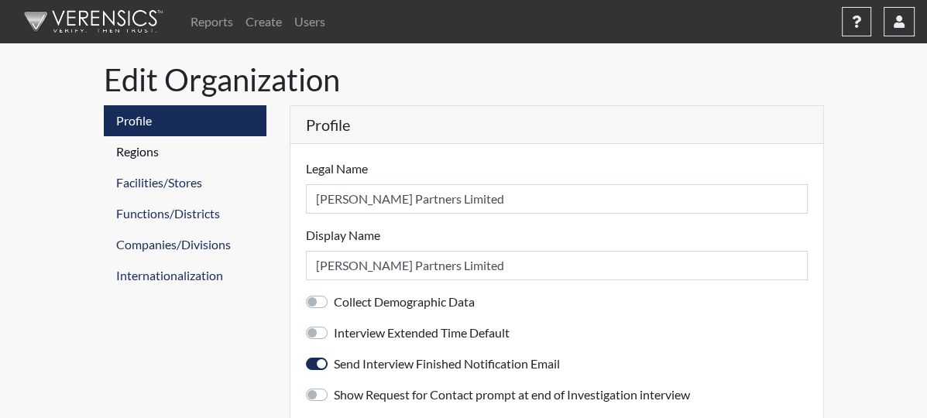
click at [104, 146] on link "Regions" at bounding box center [185, 151] width 163 height 31
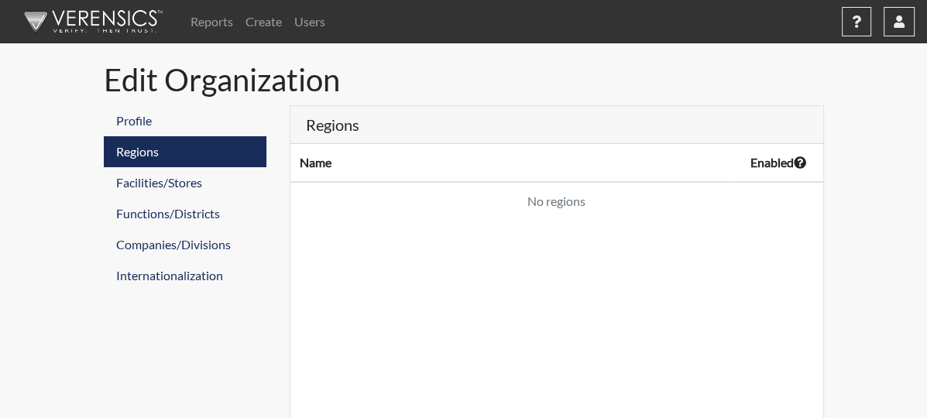
scroll to position [108, 0]
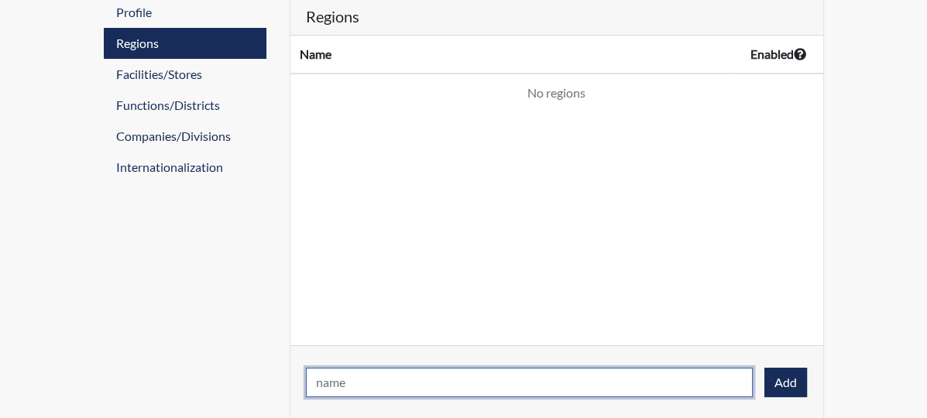
click at [404, 389] on input "text" at bounding box center [529, 382] width 447 height 29
type input "[GEOGRAPHIC_DATA]"
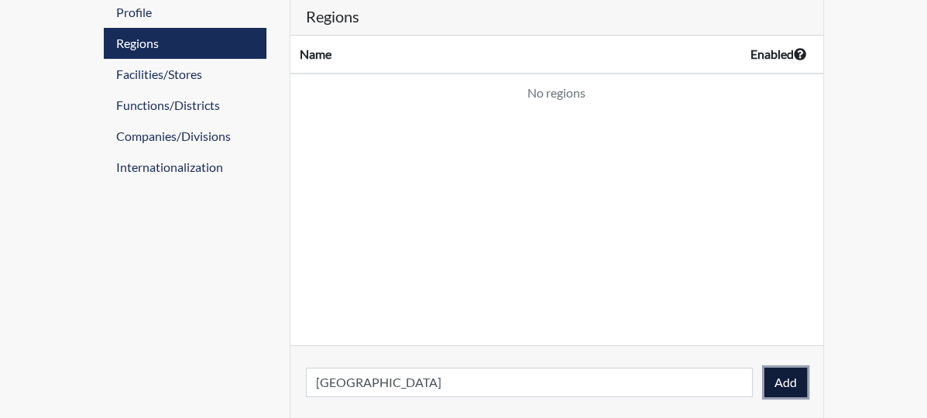
click at [807, 378] on button "Add" at bounding box center [785, 382] width 43 height 29
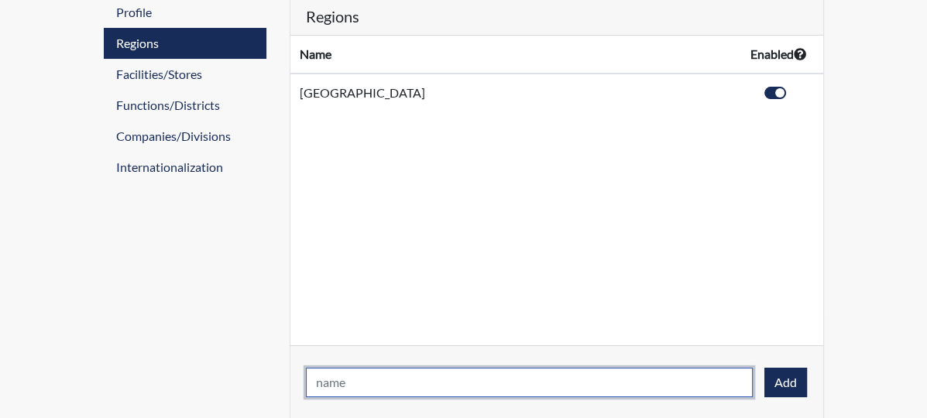
click at [526, 378] on input "text" at bounding box center [529, 382] width 447 height 29
type input "Columbus"
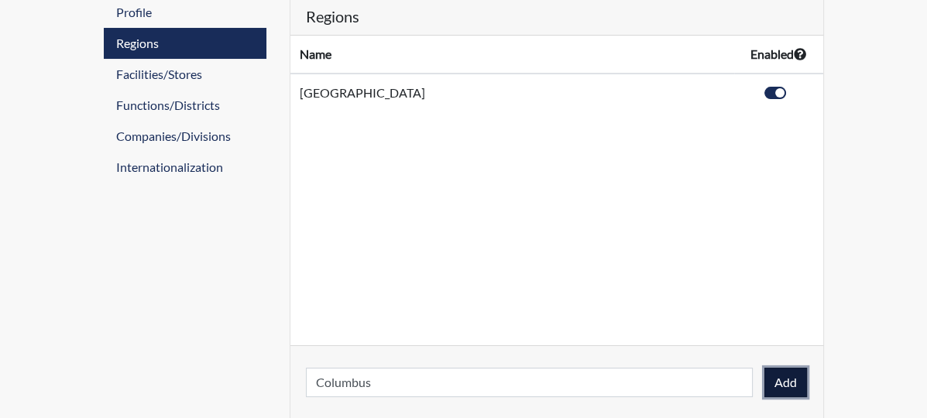
click at [807, 386] on button "Add" at bounding box center [785, 382] width 43 height 29
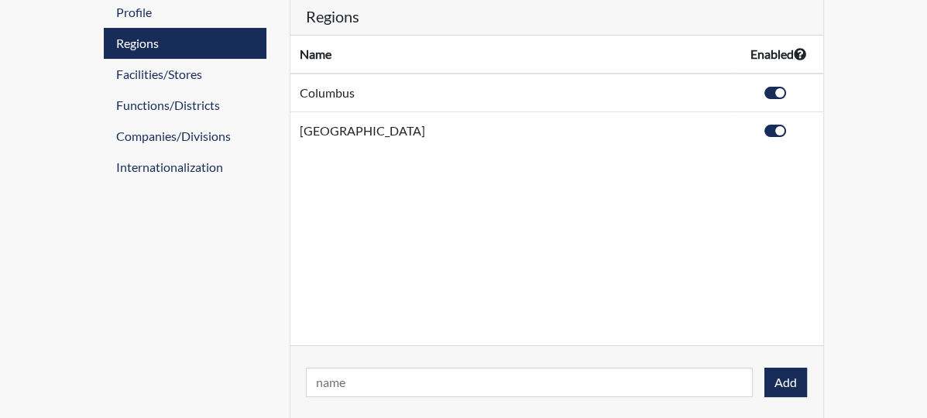
scroll to position [36, 0]
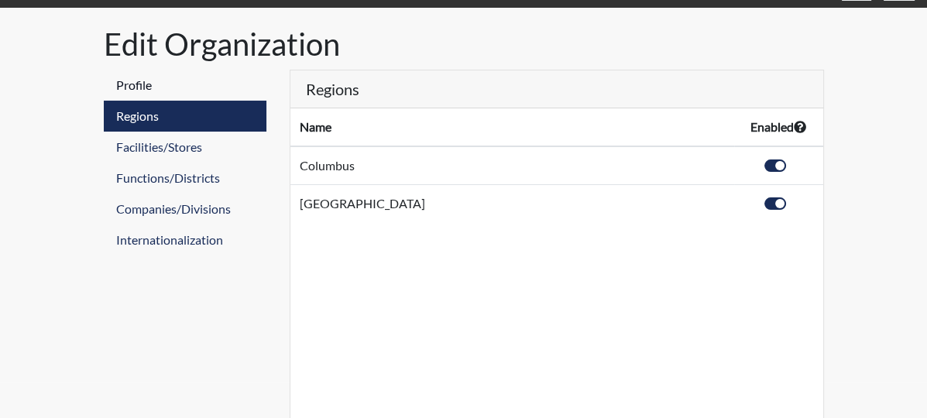
click at [104, 81] on link "Profile" at bounding box center [185, 85] width 163 height 31
select select "8"
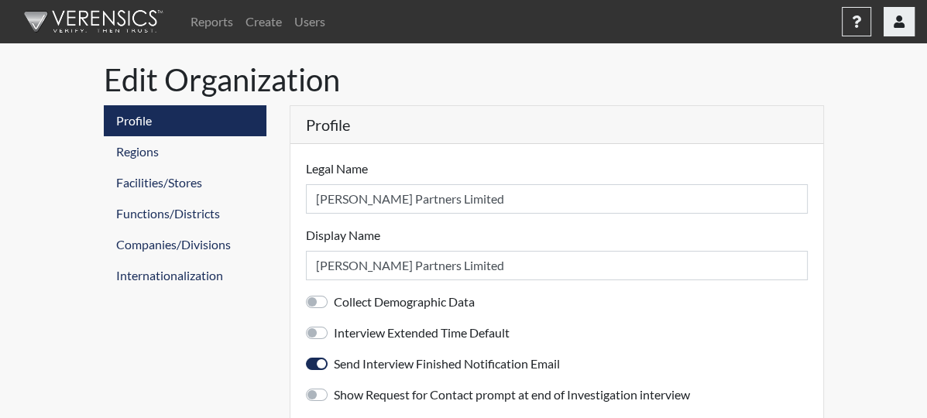
click at [901, 17] on icon "button" at bounding box center [899, 21] width 11 height 12
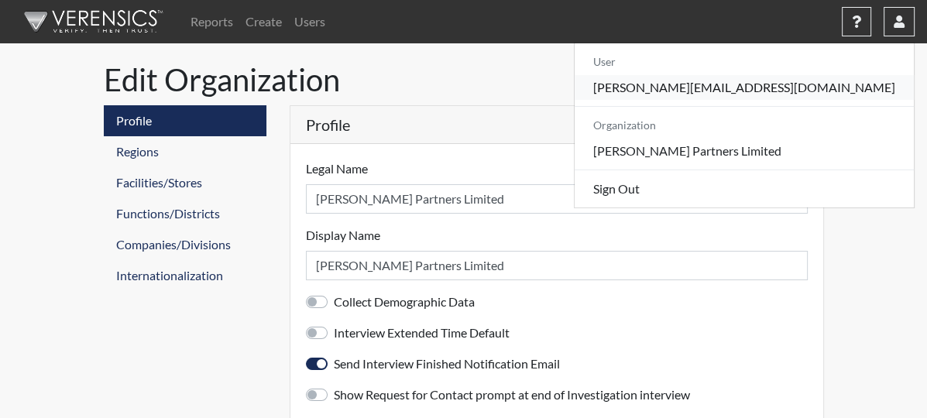
click at [823, 86] on link "[PERSON_NAME][EMAIL_ADDRESS][DOMAIN_NAME]" at bounding box center [744, 87] width 339 height 25
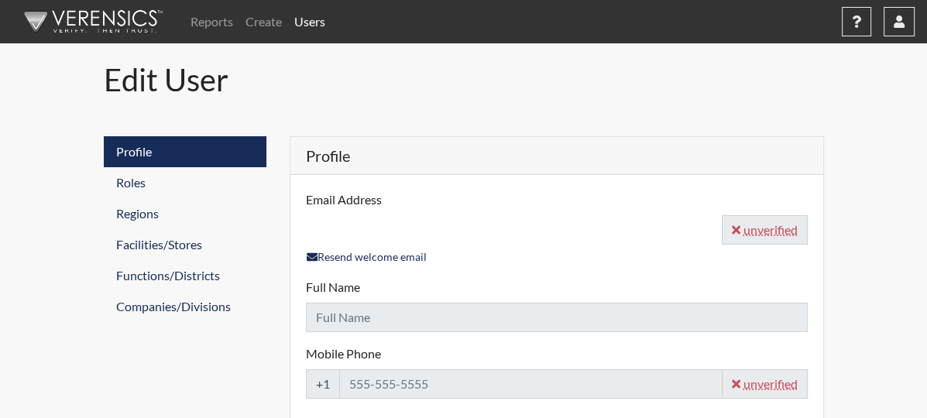
type input "[PERSON_NAME][EMAIL_ADDRESS][DOMAIN_NAME]"
type input "[PERSON_NAME]"
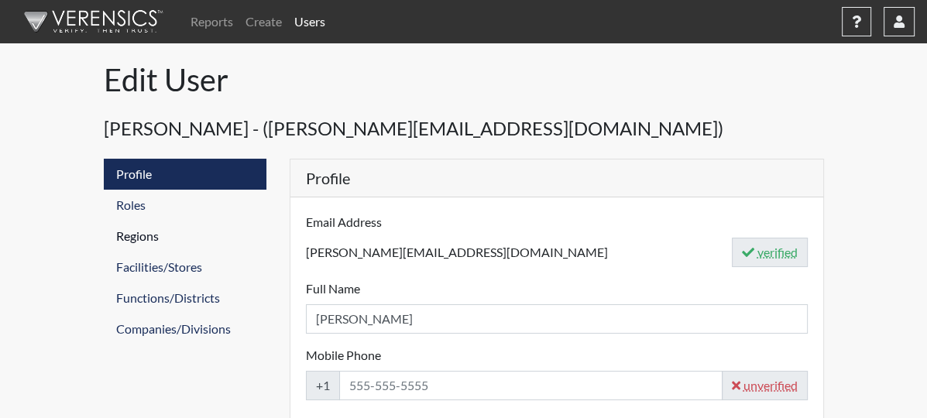
click at [118, 244] on link "Regions" at bounding box center [185, 236] width 163 height 31
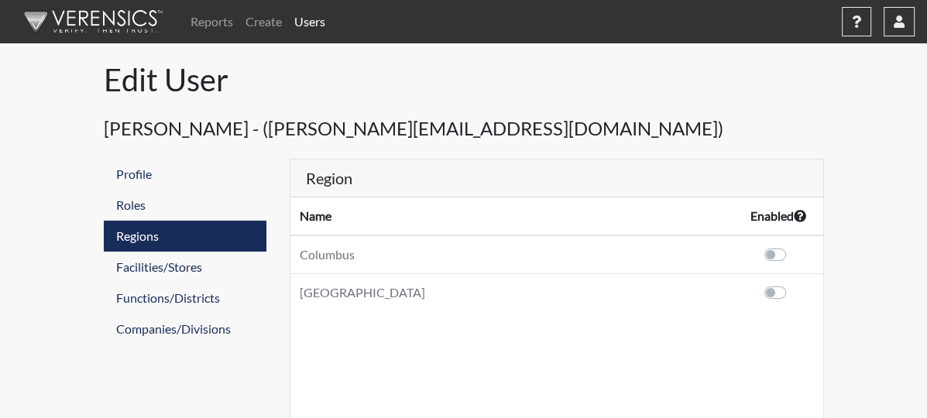
click at [792, 246] on label at bounding box center [792, 246] width 0 height 0
click at [756, 256] on input "checkbox" at bounding box center [750, 253] width 12 height 15
checkbox input "true"
click at [792, 283] on label at bounding box center [792, 283] width 0 height 0
click at [756, 288] on input "checkbox" at bounding box center [750, 290] width 12 height 15
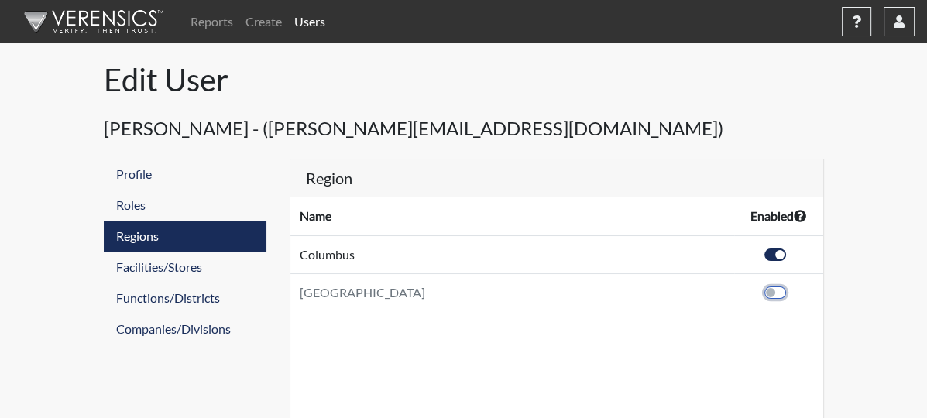
checkbox input "true"
click at [216, 23] on link "Reports" at bounding box center [211, 21] width 55 height 31
